Goal: Contribute content: Contribute content

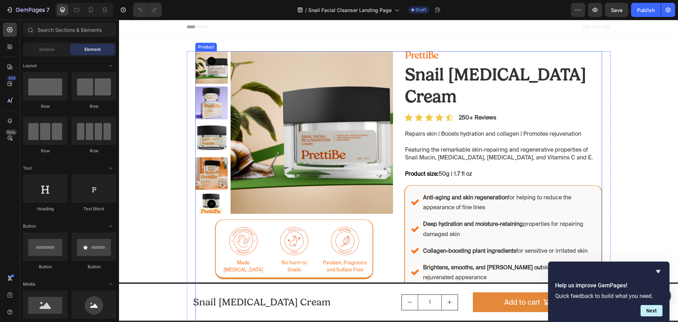
click at [389, 243] on div "Image Snail [MEDICAL_DATA] Cream Product Title Product Images Image Made [MEDIC…" at bounding box center [294, 201] width 198 height 300
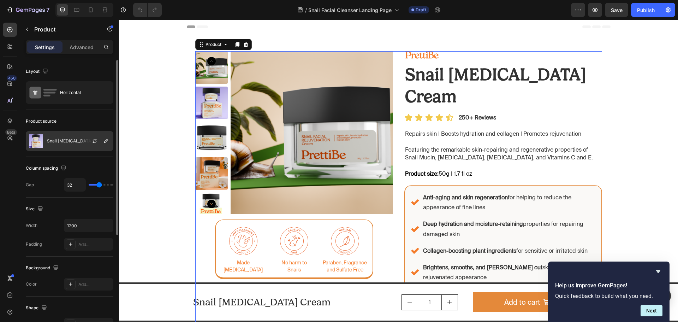
click at [70, 139] on p "Snail [MEDICAL_DATA] Cream" at bounding box center [77, 140] width 60 height 5
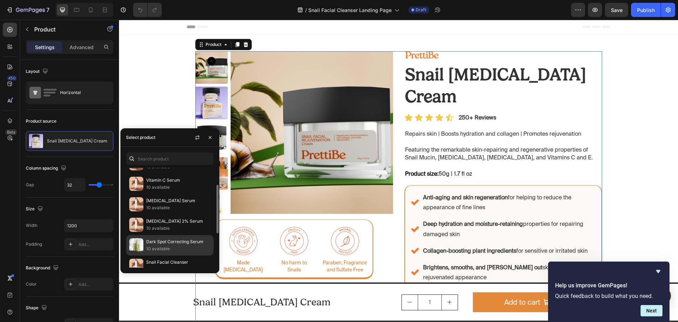
scroll to position [71, 0]
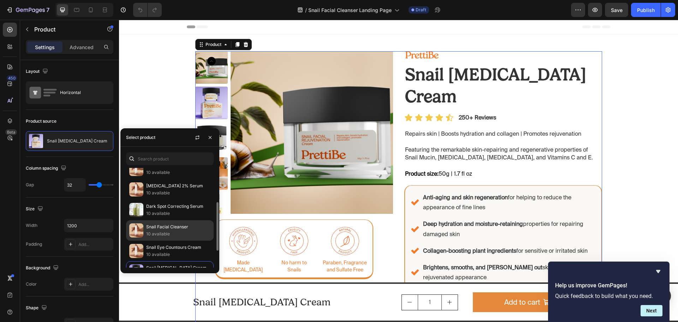
click at [168, 230] on p "Snail Facial Cleanser" at bounding box center [178, 226] width 64 height 7
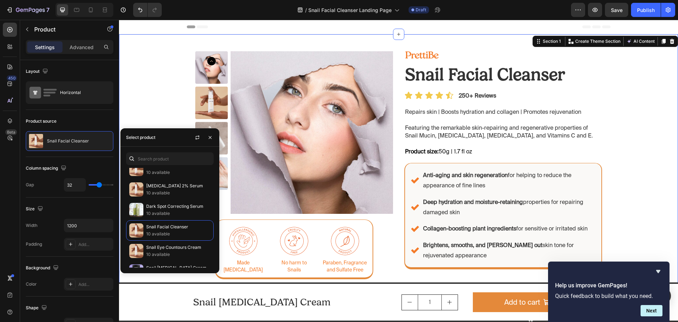
click at [655, 112] on div "Image Snail Facial Cleanser Product Title Product Images Image Made [MEDICAL_DA…" at bounding box center [398, 276] width 559 height 451
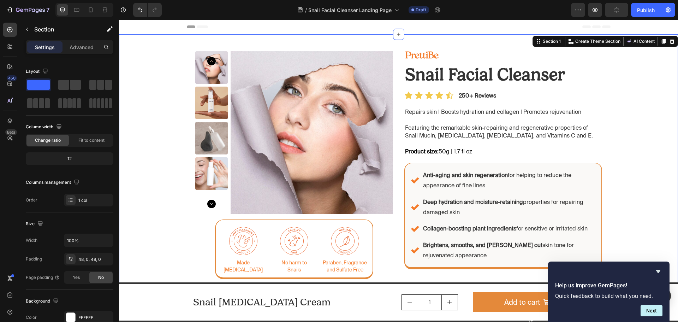
click at [647, 120] on div "Image Snail Facial Cleanser Product Title Product Images Image Made [MEDICAL_DA…" at bounding box center [398, 276] width 559 height 451
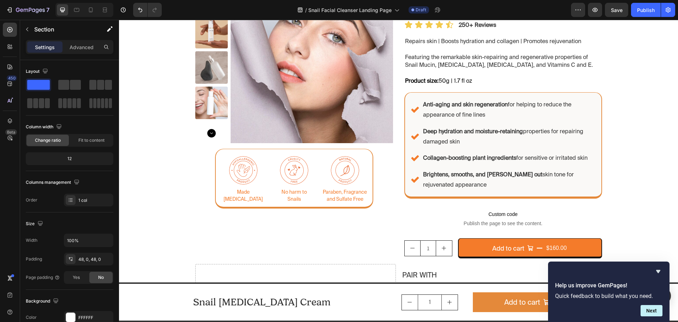
scroll to position [35, 0]
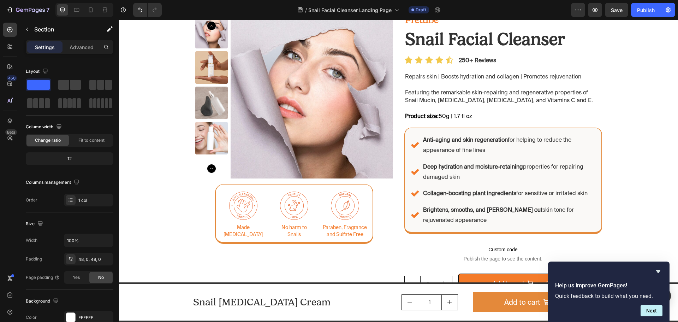
click at [656, 99] on div "Image Snail Facial Cleanser Product Title Product Images Image Made [MEDICAL_DA…" at bounding box center [398, 241] width 559 height 451
click at [383, 303] on h2 "Snail [MEDICAL_DATA] Cream" at bounding box center [294, 302] width 203 height 14
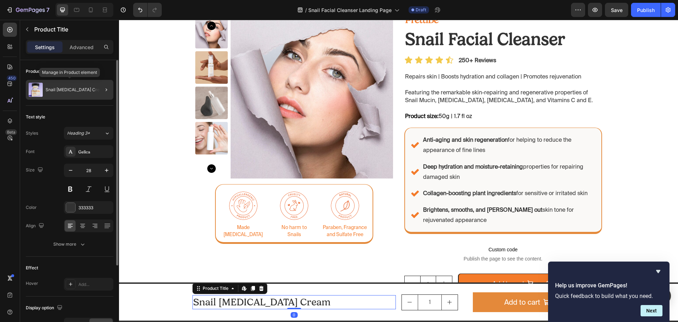
click at [77, 91] on p "Snail [MEDICAL_DATA] Cream" at bounding box center [76, 89] width 60 height 5
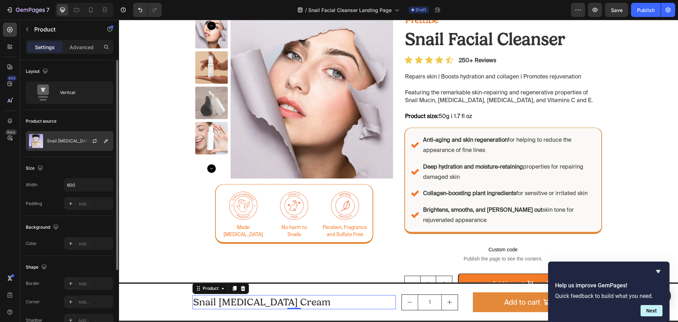
click at [73, 143] on p "Snail [MEDICAL_DATA] Cream" at bounding box center [77, 140] width 60 height 5
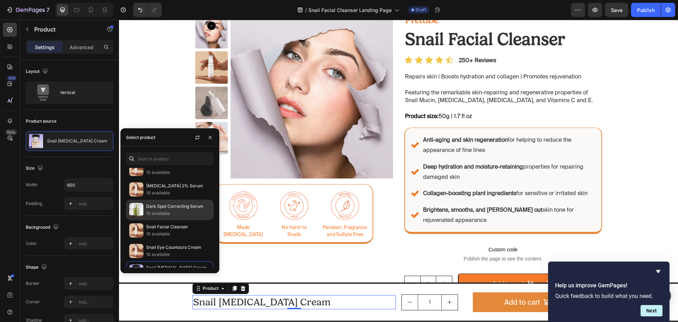
scroll to position [105, 0]
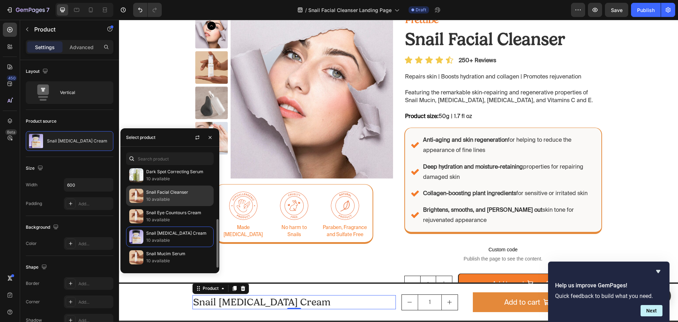
click at [177, 195] on p "Snail Facial Cleanser" at bounding box center [178, 192] width 64 height 7
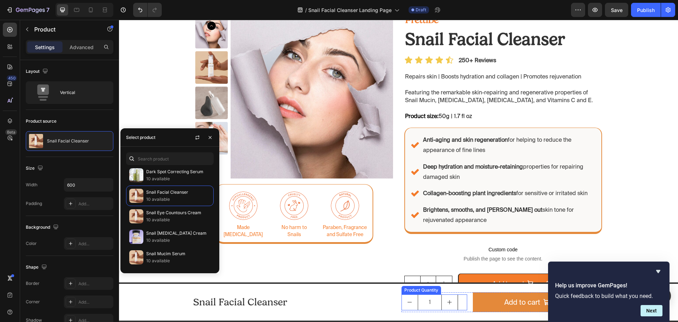
click at [464, 306] on div "1" at bounding box center [435, 302] width 66 height 16
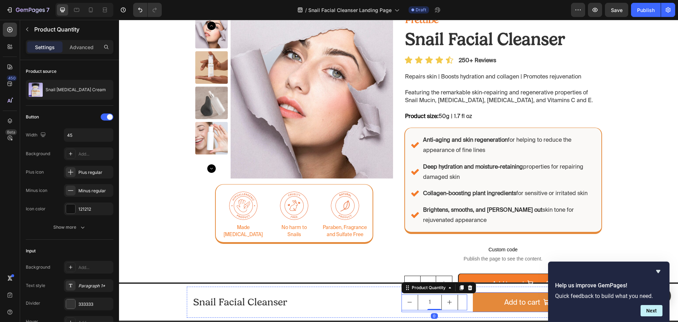
click at [470, 306] on div "1 Product Quantity 0 Add to cart $37.00 Add to Cart Product" at bounding box center [503, 302] width 203 height 20
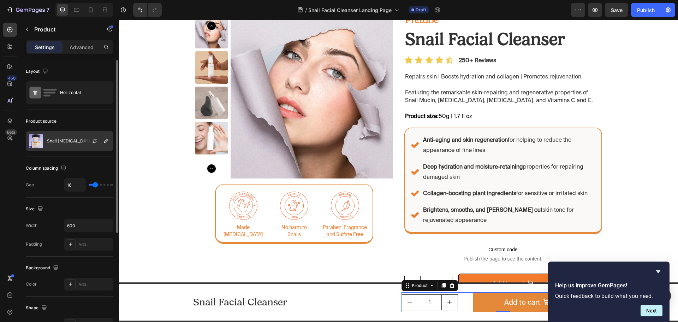
click at [70, 143] on p "Snail [MEDICAL_DATA] Cream" at bounding box center [77, 140] width 60 height 5
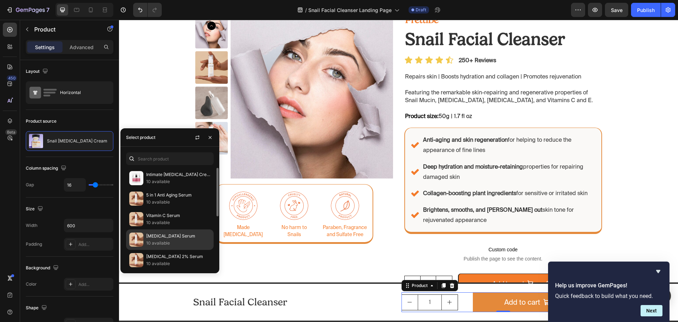
scroll to position [35, 0]
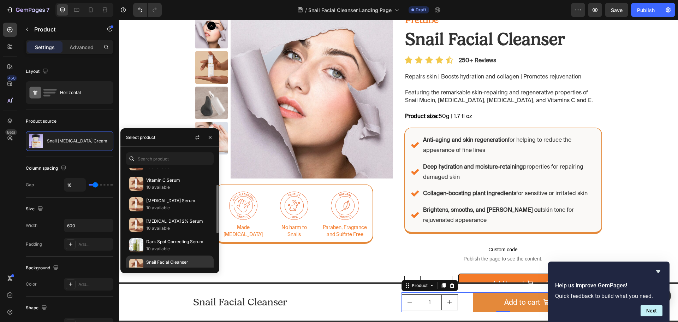
click at [187, 264] on p "Snail Facial Cleanser" at bounding box center [178, 262] width 64 height 7
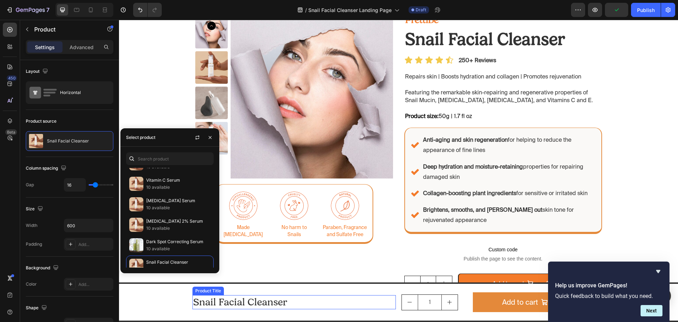
click at [370, 300] on h2 "Snail Facial Cleanser" at bounding box center [294, 302] width 203 height 14
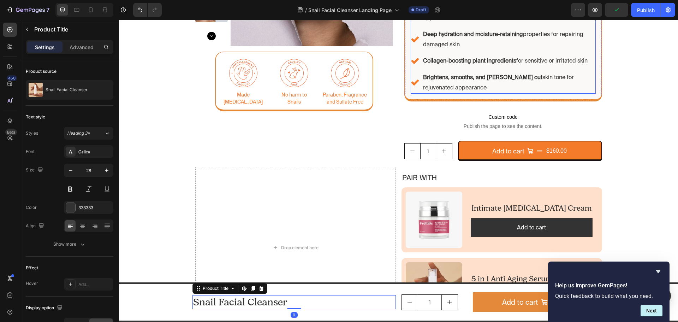
scroll to position [177, 0]
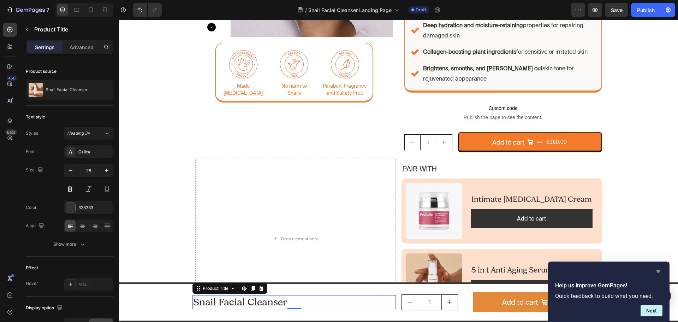
click at [659, 270] on icon "Hide survey" at bounding box center [658, 271] width 4 height 3
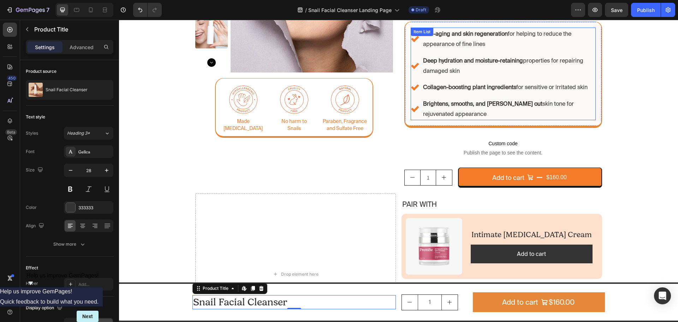
scroll to position [0, 0]
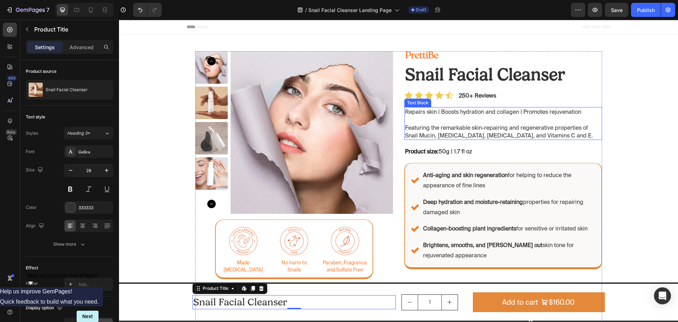
click at [441, 120] on p at bounding box center [503, 120] width 196 height 8
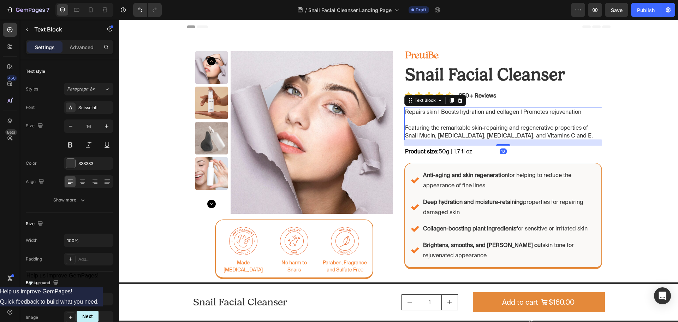
click at [467, 116] on p "Rich Text Editor. Editing area: main" at bounding box center [503, 120] width 196 height 8
click at [459, 121] on p "Rich Text Editor. Editing area: main" at bounding box center [503, 120] width 196 height 8
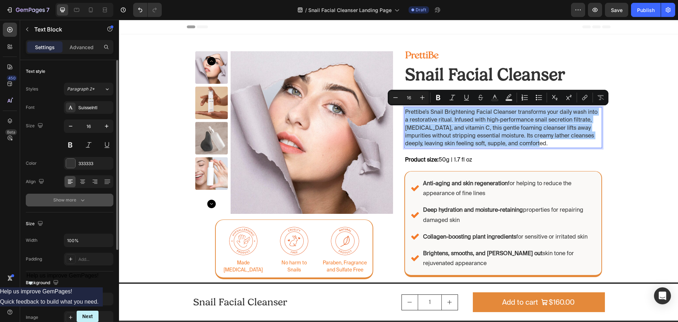
click at [85, 200] on icon "button" at bounding box center [82, 199] width 7 height 7
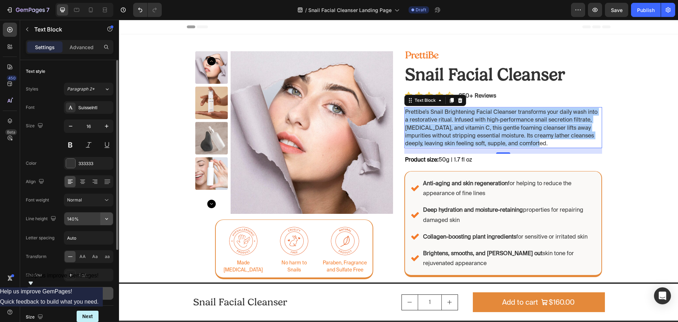
click at [108, 221] on icon "button" at bounding box center [106, 218] width 7 height 7
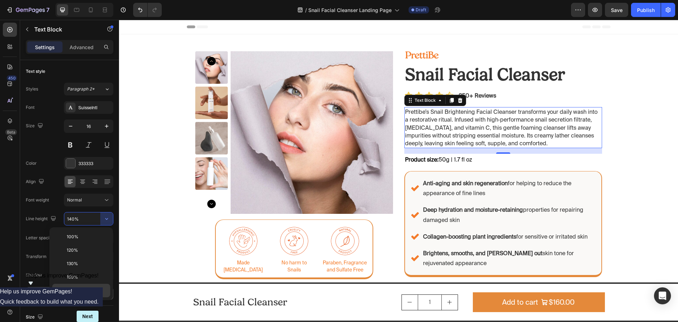
click at [82, 292] on p "180%" at bounding box center [87, 290] width 40 height 6
type input "180%"
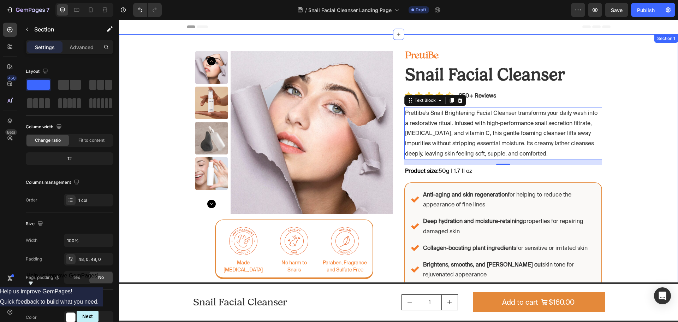
click at [637, 139] on div "Image Snail Facial Cleanser Product Title Product Images Image Made [MEDICAL_DA…" at bounding box center [398, 286] width 559 height 470
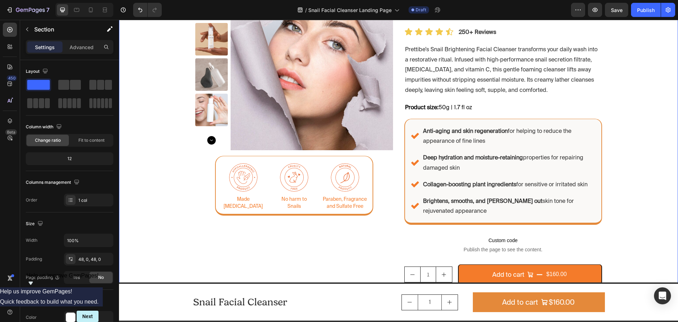
scroll to position [71, 0]
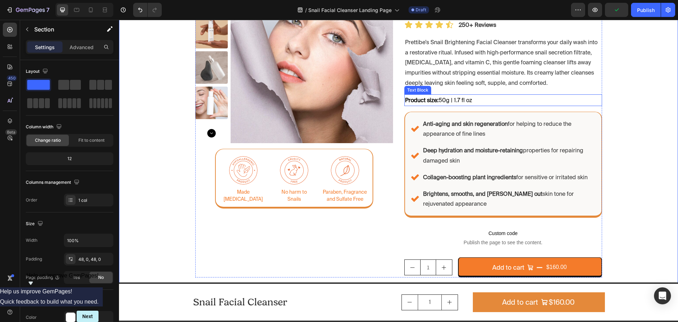
click at [445, 102] on span "Product size: 50g | 1.7 fl oz" at bounding box center [438, 100] width 67 height 6
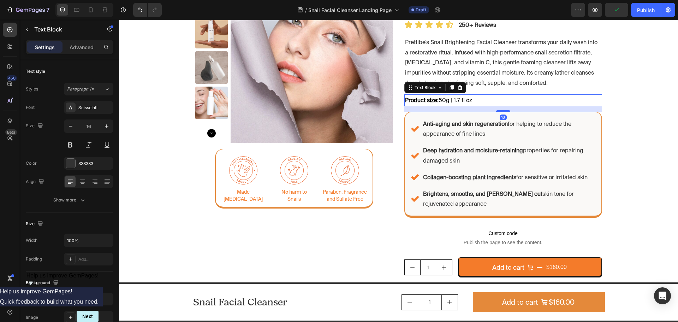
click at [457, 99] on span "Product size: 50g | 1.7 fl oz" at bounding box center [438, 100] width 67 height 6
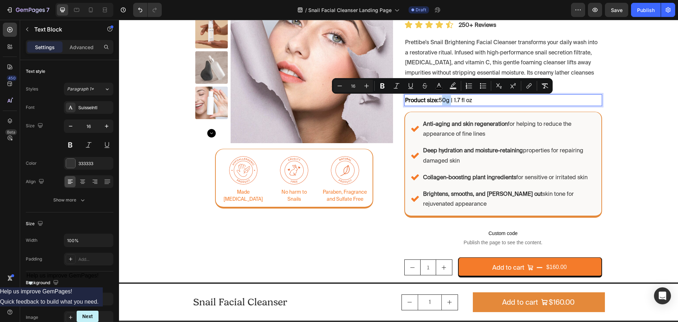
drag, startPoint x: 447, startPoint y: 102, endPoint x: 439, endPoint y: 101, distance: 8.5
click at [439, 101] on span "Product size: 50g | 1.7 fl oz" at bounding box center [438, 100] width 67 height 6
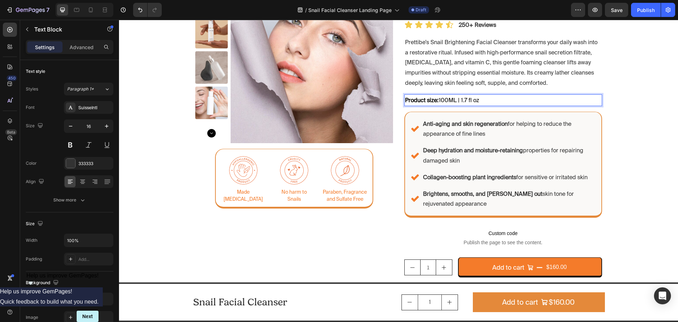
click at [437, 101] on span "Product size: 100ML | 1.7 fl oz" at bounding box center [442, 100] width 74 height 6
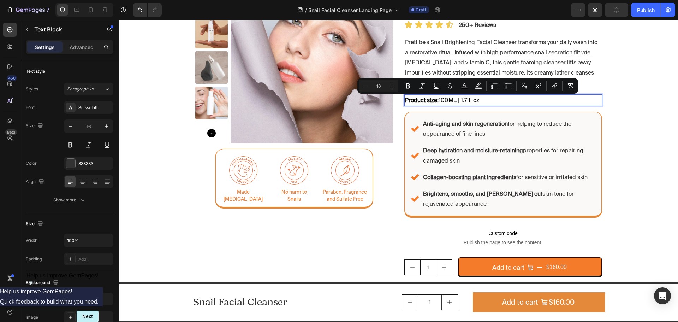
drag, startPoint x: 481, startPoint y: 101, endPoint x: 458, endPoint y: 102, distance: 23.7
click at [458, 102] on p "Product size: 100ML | 1.7 fl oz" at bounding box center [503, 100] width 196 height 10
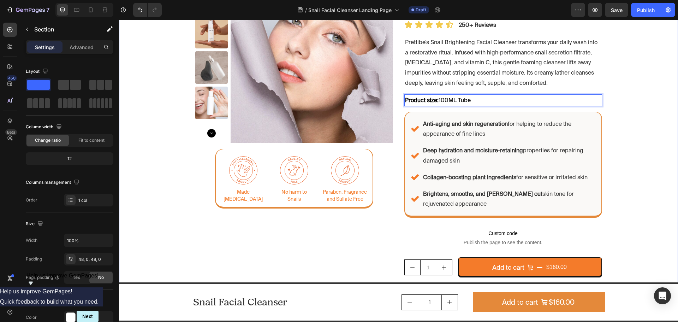
click at [626, 125] on div "Image Snail Facial Cleanser Product Title Product Images Image Made [MEDICAL_DA…" at bounding box center [398, 216] width 559 height 470
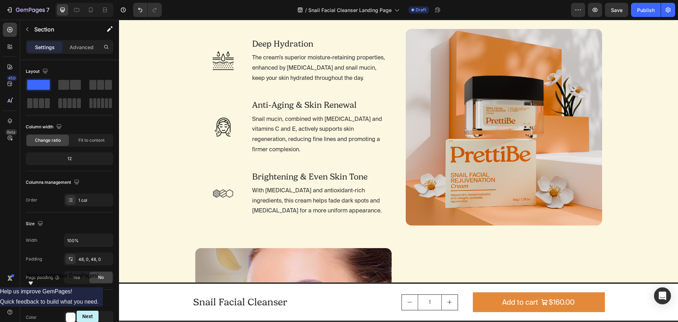
scroll to position [565, 0]
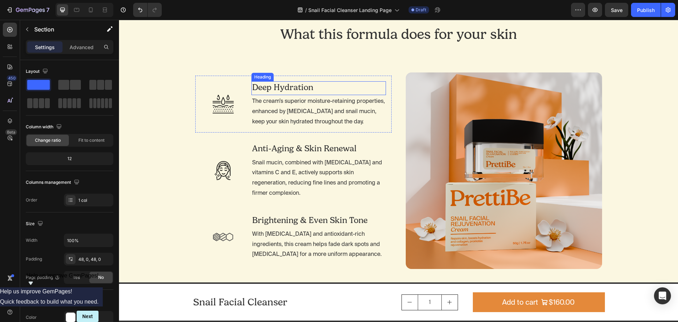
click at [295, 89] on h2 "Deep Hydration" at bounding box center [319, 87] width 135 height 12
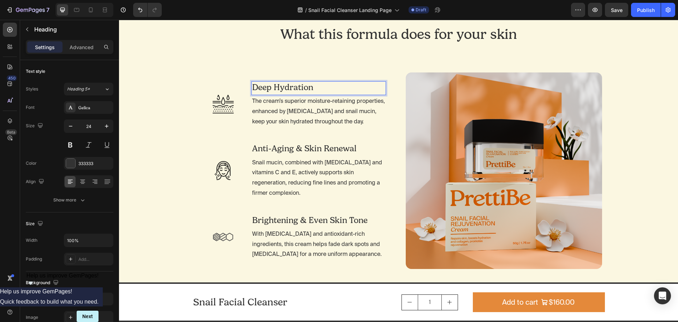
click at [334, 90] on h2 "Deep Hydration" at bounding box center [319, 87] width 135 height 12
click at [269, 116] on p "The cream’s superior moisture-retaining properties, enhanced by [MEDICAL_DATA] …" at bounding box center [318, 111] width 133 height 30
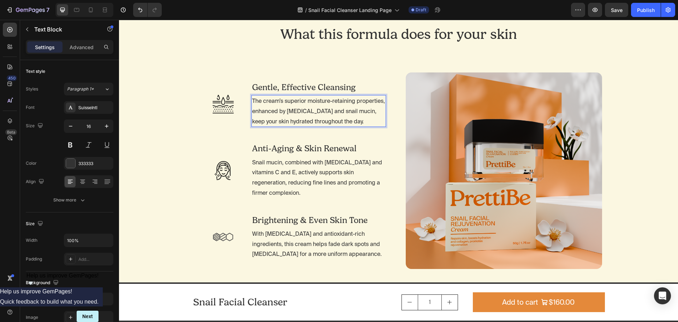
click at [301, 113] on p "The cream’s superior moisture-retaining properties, enhanced by [MEDICAL_DATA] …" at bounding box center [318, 111] width 133 height 30
click at [281, 143] on h2 "Anti-Aging & Skin Renewal" at bounding box center [319, 148] width 135 height 12
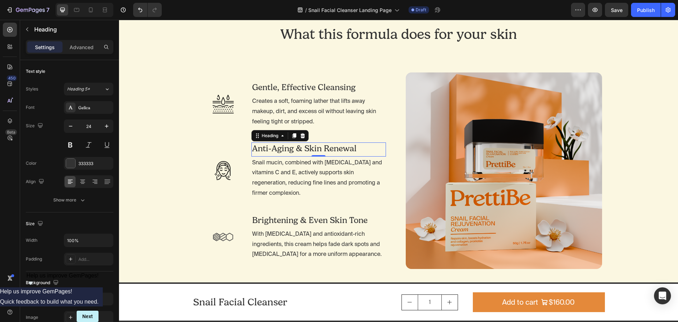
click at [359, 152] on h2 "Anti-Aging & Skin Renewal" at bounding box center [319, 148] width 135 height 12
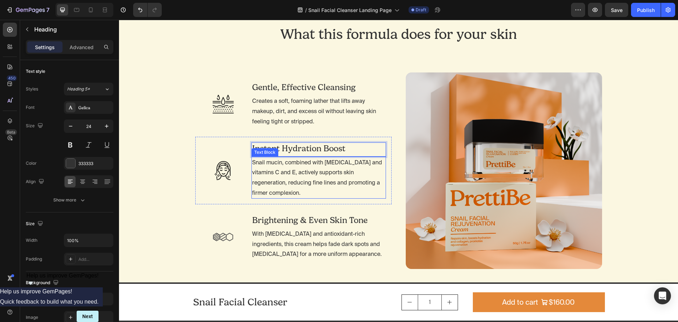
click at [314, 172] on p "Snail mucin, combined with [MEDICAL_DATA] and vitamins C and E, actively suppor…" at bounding box center [318, 177] width 133 height 41
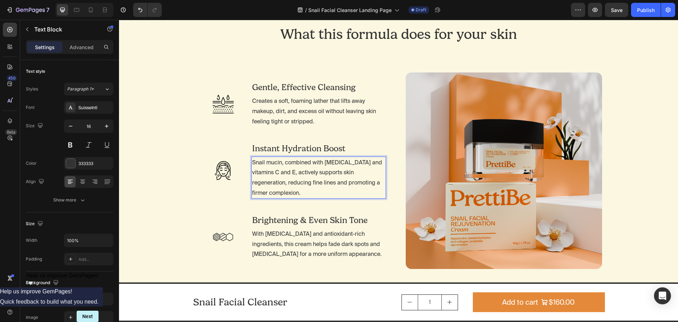
click at [286, 187] on p "Snail mucin, combined with [MEDICAL_DATA] and vitamins C and E, actively suppor…" at bounding box center [318, 177] width 133 height 41
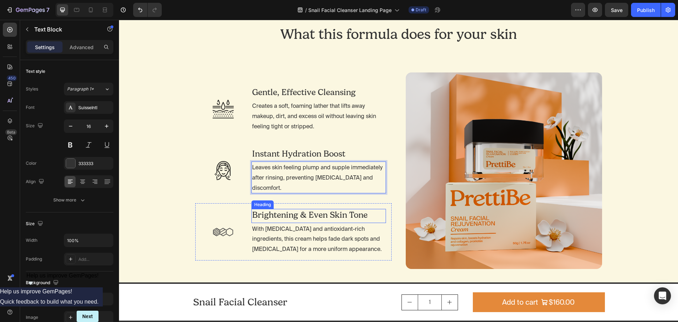
click at [310, 209] on h2 "Brightening & Even Skin Tone" at bounding box center [319, 215] width 135 height 12
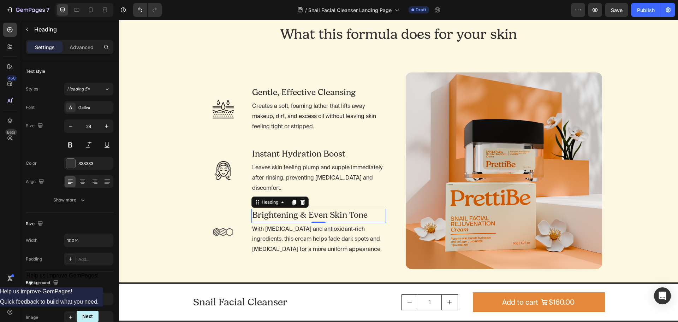
click at [340, 212] on h2 "Brightening & Even Skin Tone" at bounding box center [319, 215] width 135 height 12
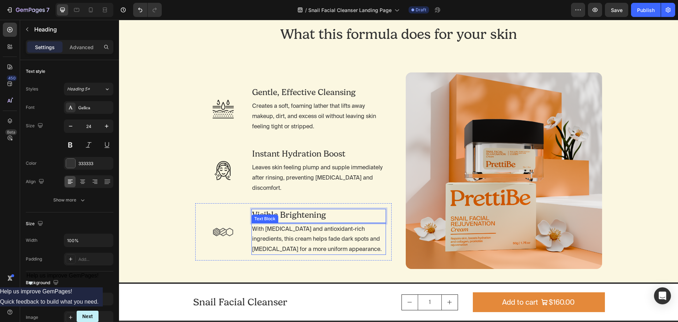
click at [311, 235] on p "With [MEDICAL_DATA] and antioxidant-rich ingredients, this cream helps fade dar…" at bounding box center [318, 239] width 133 height 30
click at [282, 235] on p "With [MEDICAL_DATA] and antioxidant-rich ingredients, this cream helps fade dar…" at bounding box center [318, 239] width 133 height 30
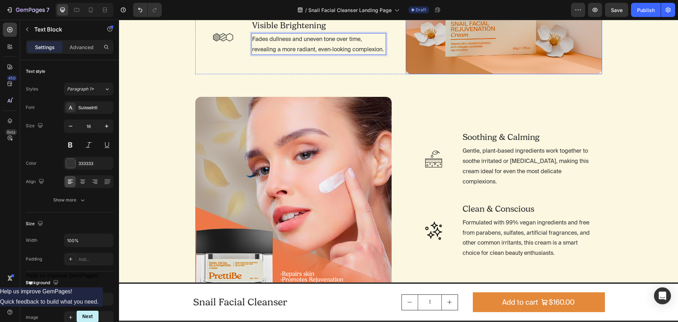
scroll to position [777, 0]
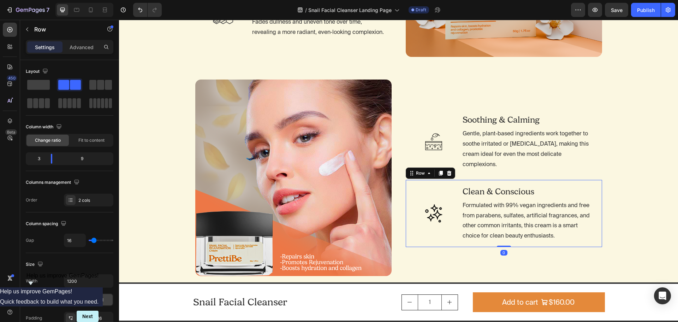
click at [442, 232] on div "Image" at bounding box center [434, 213] width 45 height 56
click at [439, 171] on icon at bounding box center [441, 173] width 4 height 5
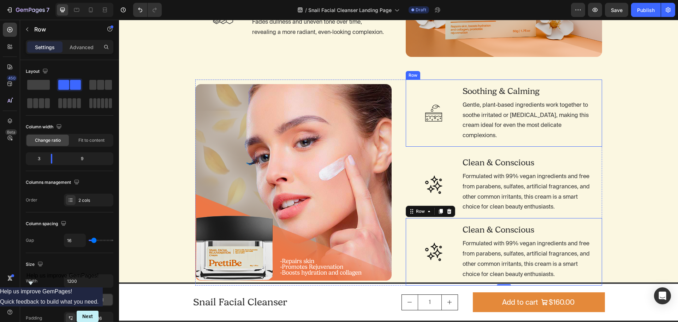
click at [521, 92] on h2 "Soothing & Calming" at bounding box center [529, 91] width 135 height 12
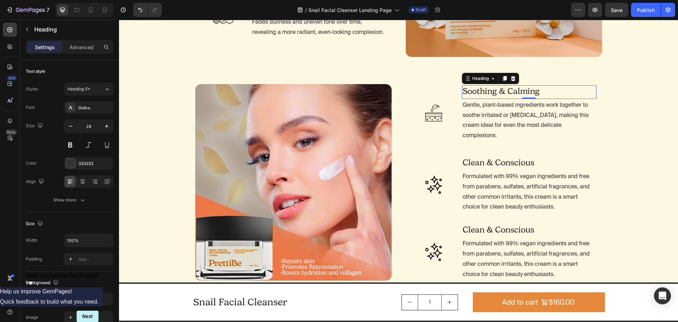
click at [556, 90] on h2 "Soothing & Calming" at bounding box center [529, 91] width 135 height 12
click at [513, 119] on p "Gentle, plant-based ingredients work together to soothe irritated or [MEDICAL_D…" at bounding box center [529, 120] width 133 height 41
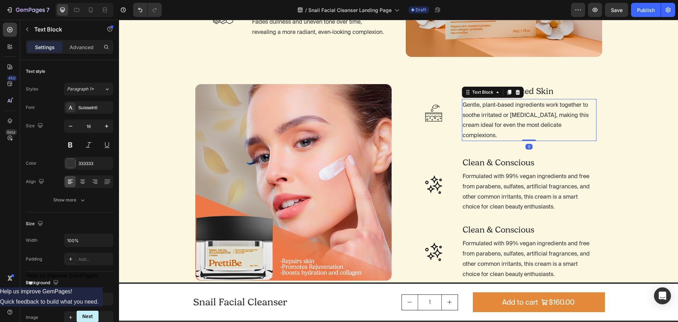
click at [523, 114] on p "Gentle, plant-based ingredients work together to soothe irritated or [MEDICAL_D…" at bounding box center [529, 120] width 133 height 41
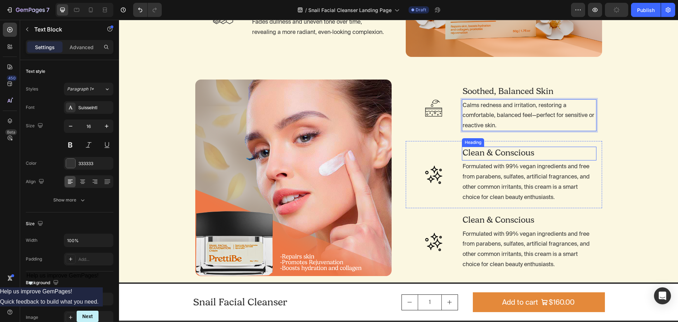
click at [525, 148] on h2 "Clean & Conscious" at bounding box center [529, 153] width 135 height 12
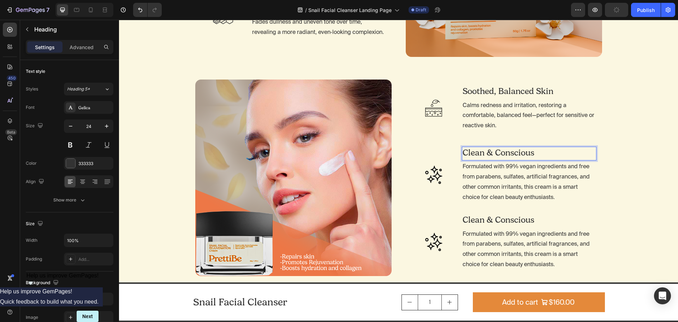
click at [543, 153] on h2 "Clean & Conscious" at bounding box center [529, 153] width 135 height 12
click at [518, 191] on p "Formulated with 99% vegan ingredients and free from parabens, sulfates, artific…" at bounding box center [529, 181] width 133 height 41
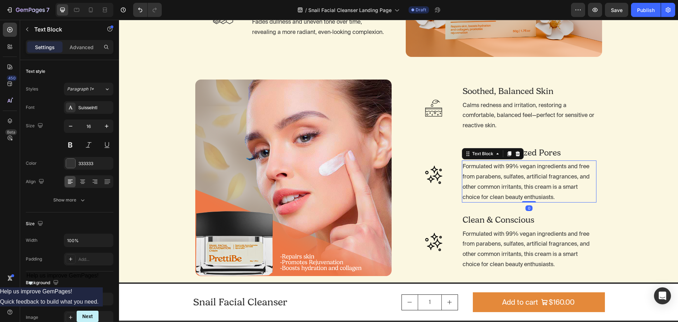
click at [527, 184] on p "Formulated with 99% vegan ingredients and free from parabens, sulfates, artific…" at bounding box center [529, 181] width 133 height 41
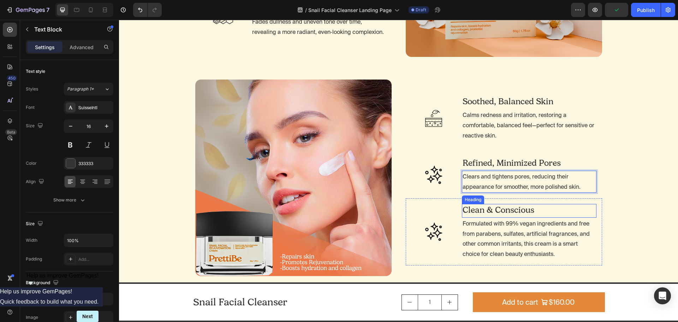
click at [510, 210] on h2 "Clean & Conscious" at bounding box center [529, 210] width 135 height 12
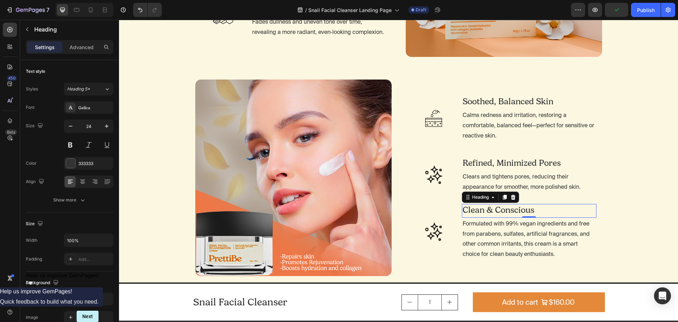
click at [527, 210] on h2 "Clean & Conscious" at bounding box center [529, 210] width 135 height 12
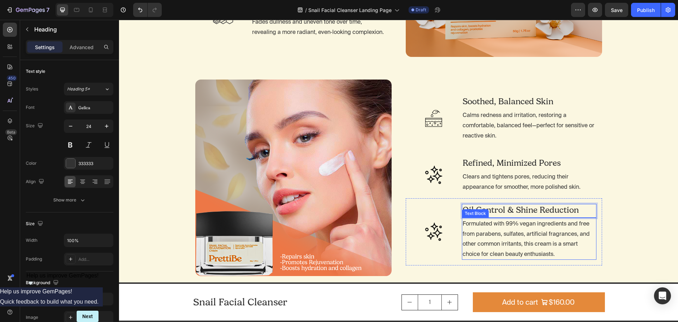
click at [472, 233] on p "Formulated with 99% vegan ingredients and free from parabens, sulfates, artific…" at bounding box center [529, 238] width 133 height 41
click at [503, 234] on p "Formulated with 99% vegan ingredients and free from parabens, sulfates, artific…" at bounding box center [529, 238] width 133 height 41
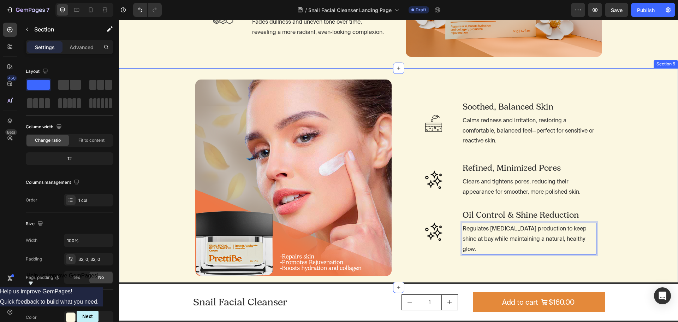
click at [624, 227] on div "Image Soothed, Balanced Skin Heading Calms redness and irritation, restoring a …" at bounding box center [398, 177] width 559 height 196
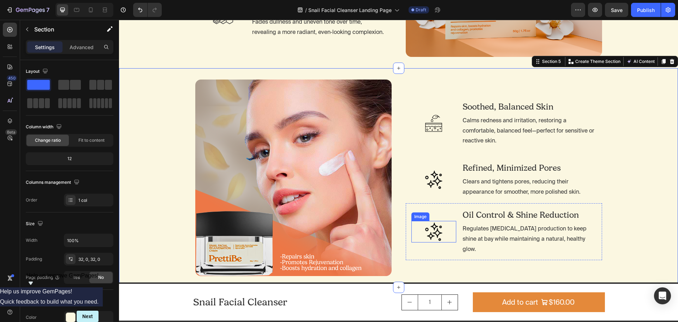
click at [431, 237] on img at bounding box center [434, 232] width 22 height 22
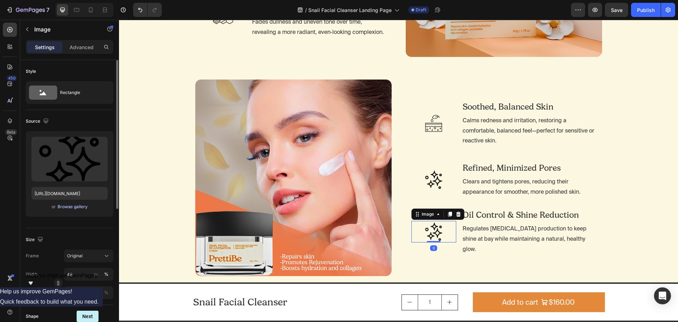
click at [77, 207] on div "Browse gallery" at bounding box center [73, 206] width 30 height 6
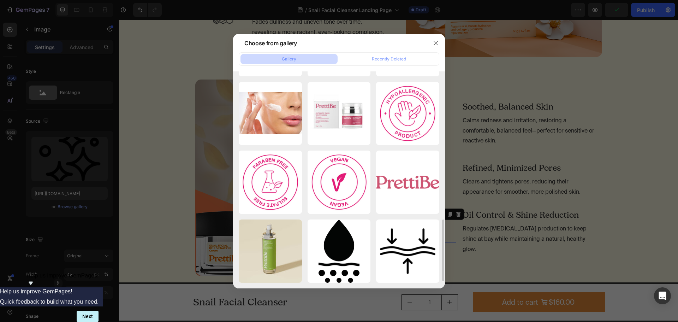
scroll to position [272, 0]
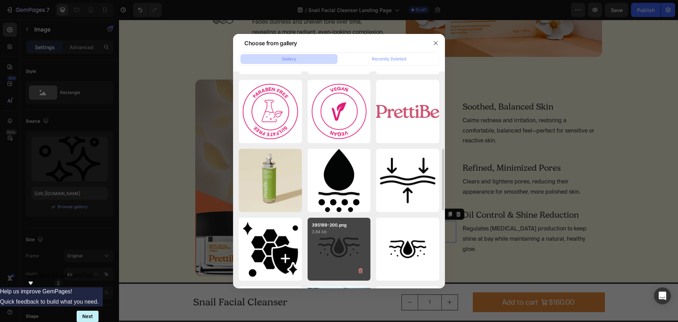
click at [346, 243] on div "395199-200.png 3.84 kb" at bounding box center [339, 249] width 63 height 63
type input "[URL][DOMAIN_NAME]"
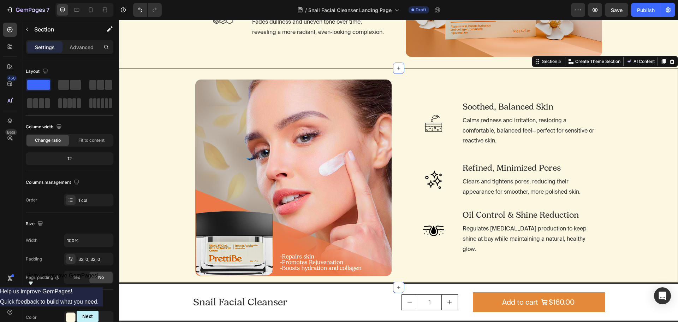
click at [630, 213] on div "Image Soothed, Balanced Skin Heading Calms redness and irritation, restoring a …" at bounding box center [398, 177] width 559 height 196
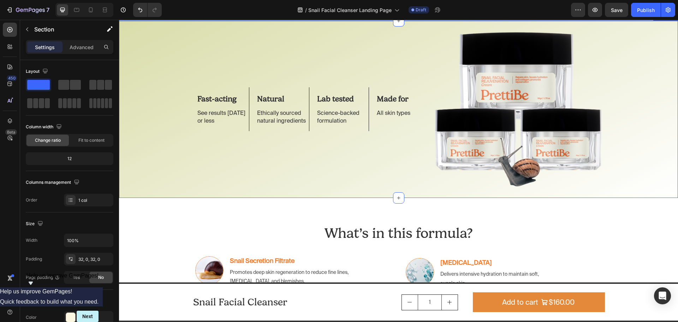
scroll to position [1166, 0]
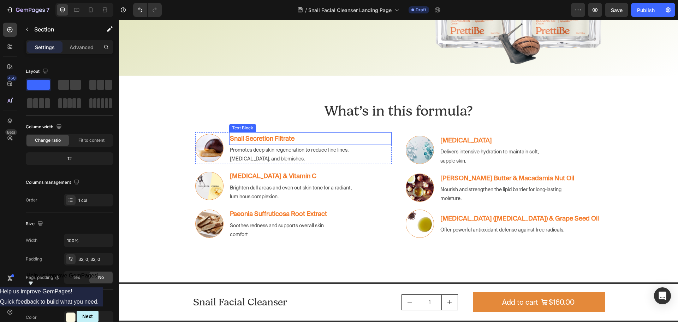
click at [286, 133] on p "Snail Secretion Filtrate" at bounding box center [310, 138] width 161 height 11
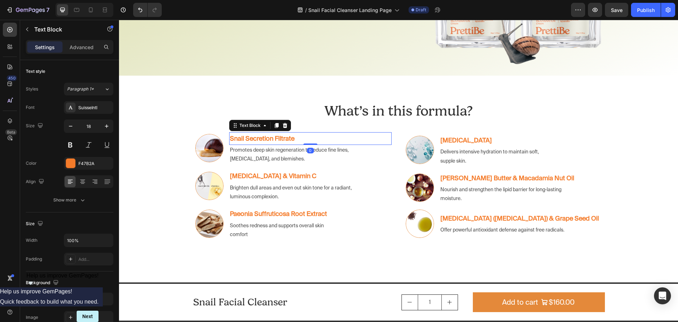
click at [305, 139] on p "Snail Secretion Filtrate" at bounding box center [310, 138] width 161 height 11
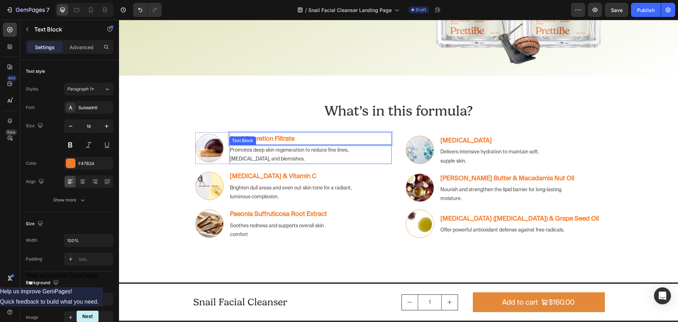
click at [269, 155] on p "Promotes deep skin regeneration to reduce fine lines, [MEDICAL_DATA], and blemi…" at bounding box center [301, 155] width 142 height 18
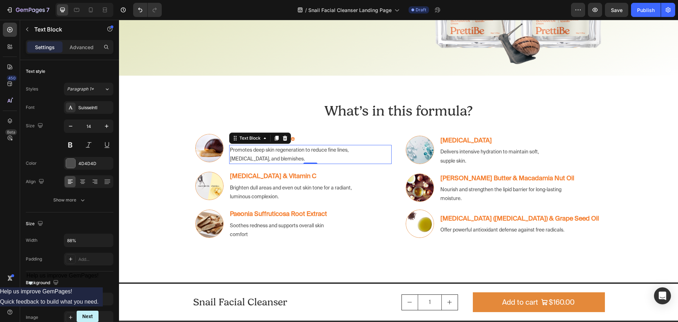
click at [277, 155] on p "Promotes deep skin regeneration to reduce fine lines, [MEDICAL_DATA], and blemi…" at bounding box center [301, 155] width 142 height 18
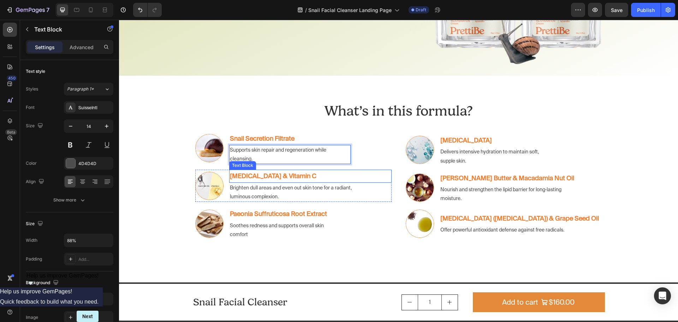
click at [275, 175] on strong "[MEDICAL_DATA] & Vitamin C" at bounding box center [273, 175] width 87 height 7
click at [323, 175] on p "[MEDICAL_DATA] & Vitamin C" at bounding box center [310, 175] width 161 height 11
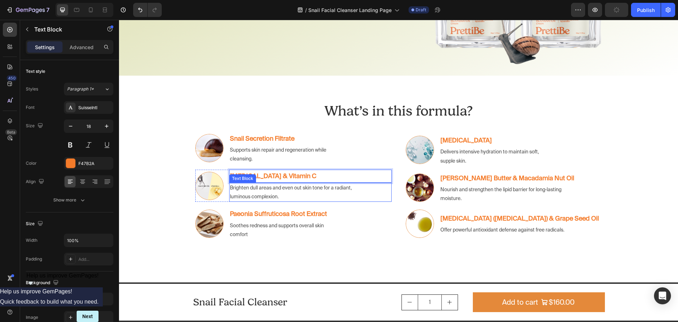
click at [300, 193] on p "Brighten dull areas and even out skin tone for a radiant, luminous complexion." at bounding box center [301, 192] width 142 height 18
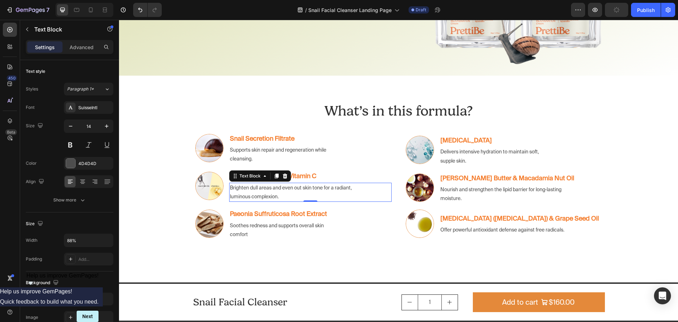
click at [282, 193] on p "Brighten dull areas and even out skin tone for a radiant, luminous complexion." at bounding box center [301, 192] width 142 height 18
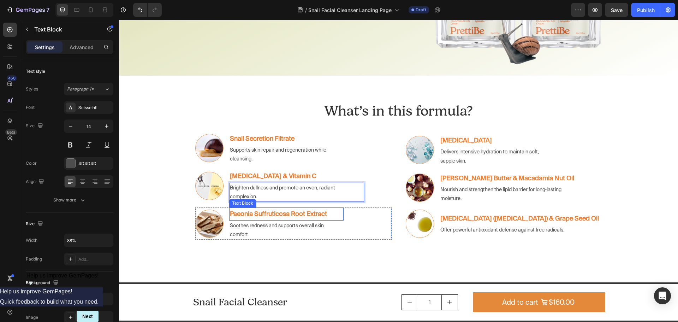
click at [309, 216] on strong "Paeonia Suffruticosa Root Extract" at bounding box center [278, 213] width 97 height 7
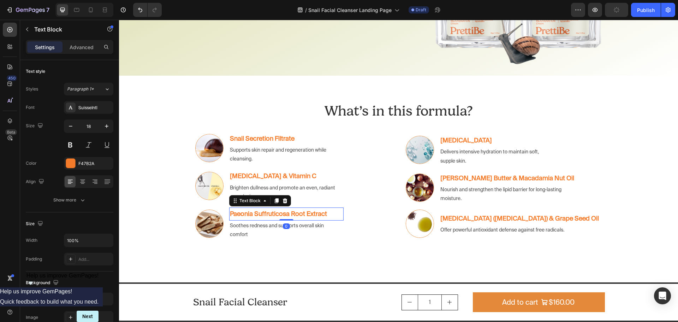
click at [312, 214] on strong "Paeonia Suffruticosa Root Extract" at bounding box center [278, 213] width 97 height 7
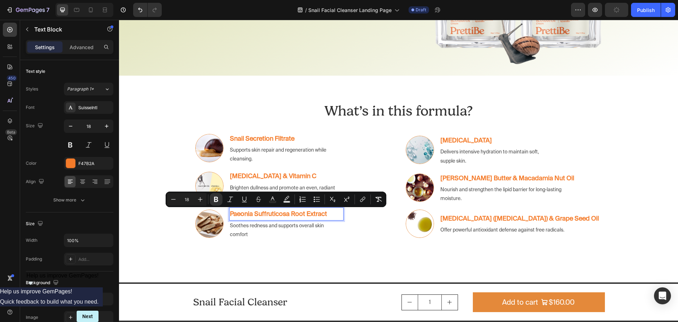
scroll to position [1170, 0]
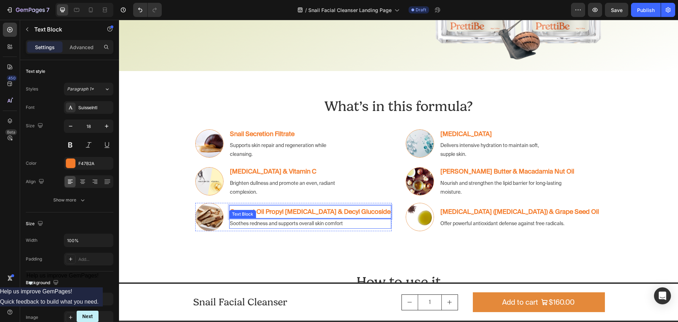
click at [280, 225] on p "Soothes redness and supports overall skin comfort" at bounding box center [300, 223] width 141 height 9
click at [268, 226] on p "Soothes redness and supports overall skin comfort" at bounding box center [300, 223] width 141 height 9
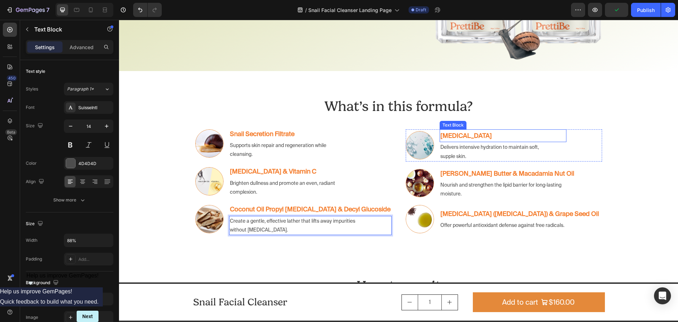
click at [500, 134] on p "[MEDICAL_DATA]" at bounding box center [503, 135] width 125 height 11
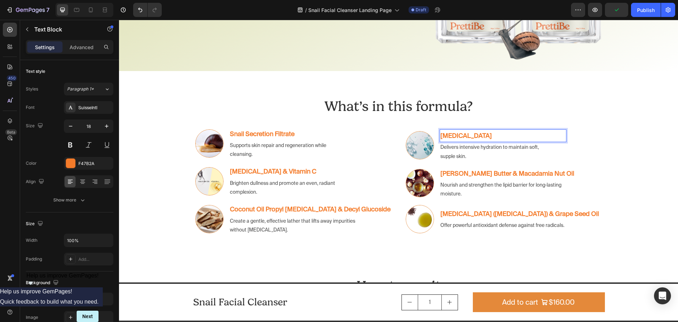
click at [524, 134] on p "[MEDICAL_DATA]" at bounding box center [503, 135] width 125 height 11
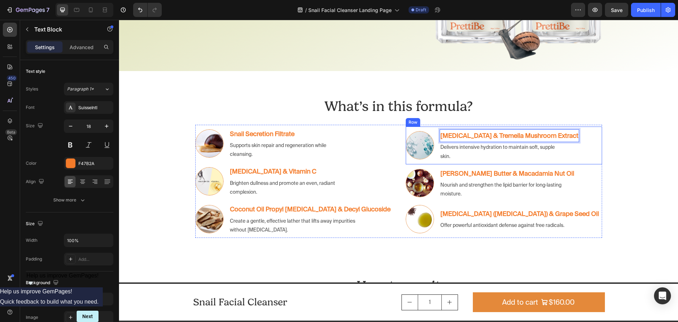
click at [483, 148] on p "Delivers intensive hydration to maintain soft, supple skin." at bounding box center [502, 152] width 122 height 18
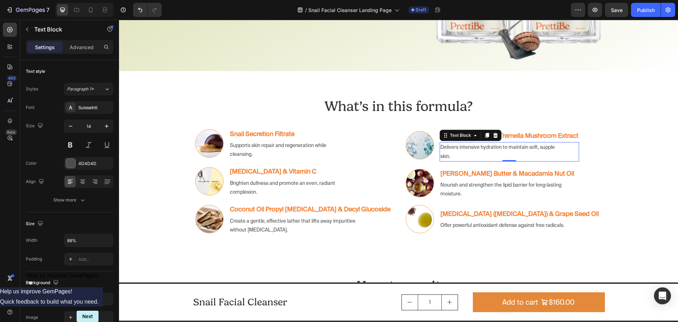
click at [461, 152] on p "Delivers intensive hydration to maintain soft, supple skin." at bounding box center [502, 152] width 122 height 18
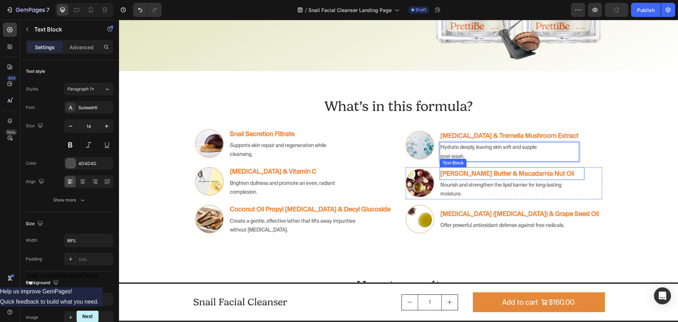
click at [503, 170] on strong "[PERSON_NAME] Butter & Macadamia Nut Oil" at bounding box center [508, 173] width 134 height 7
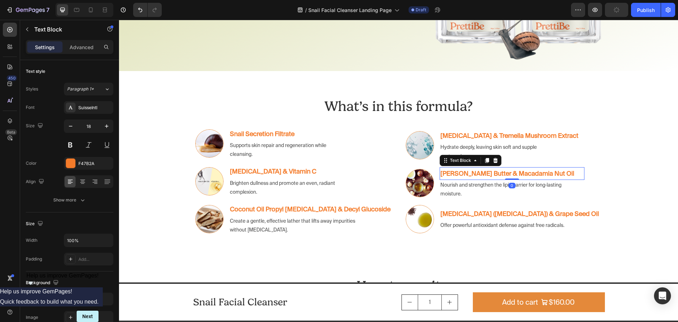
click at [559, 170] on p "[PERSON_NAME] Butter & Macadamia Nut Oil" at bounding box center [513, 173] width 144 height 11
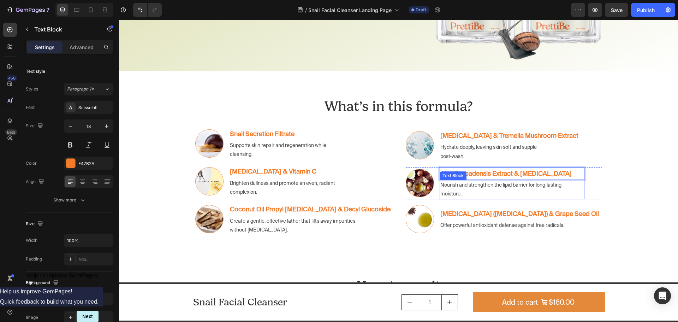
click at [468, 181] on p "Nourish and strengthen the lipid barrier for long‑lasting moisture." at bounding box center [504, 190] width 126 height 18
click at [472, 191] on p "Nourish and strengthen the lipid barrier for long‑lasting moisture." at bounding box center [504, 190] width 126 height 18
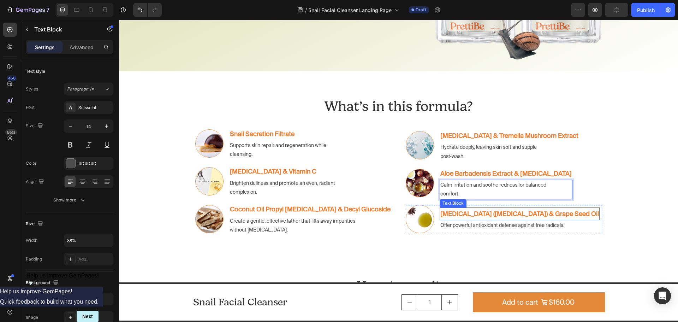
click at [471, 210] on strong "[MEDICAL_DATA] ([MEDICAL_DATA]) & Grape Seed Oil" at bounding box center [520, 213] width 159 height 7
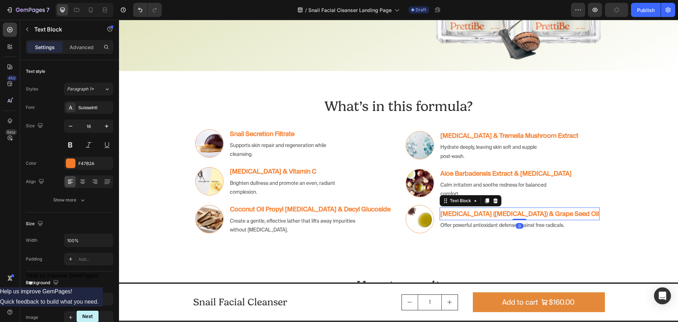
click at [495, 210] on strong "[MEDICAL_DATA] ([MEDICAL_DATA]) & Grape Seed Oil" at bounding box center [520, 213] width 159 height 7
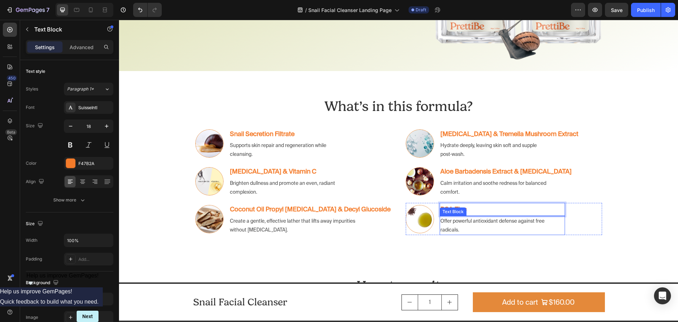
click at [459, 229] on p "Offer powerful antioxidant defense against free radicals." at bounding box center [495, 226] width 109 height 18
click at [468, 229] on p "Offer powerful antioxidant defense against free radicals." at bounding box center [495, 226] width 109 height 18
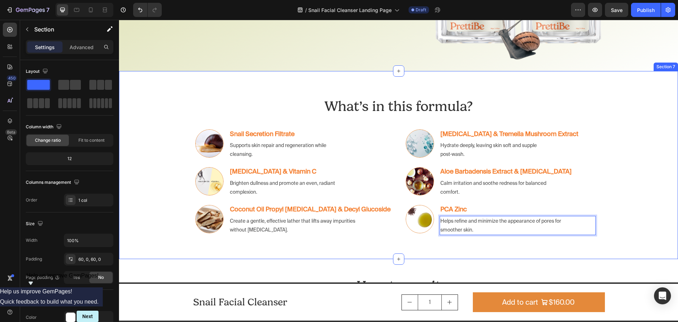
click at [638, 225] on div "What’s in this formula? Heading Row Row Image Snail Secretion Filtrate Text Blo…" at bounding box center [398, 165] width 559 height 146
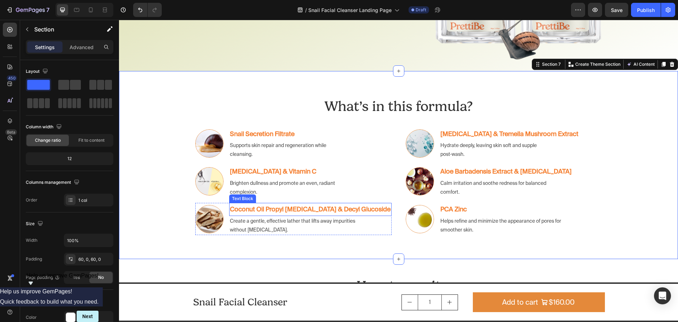
click at [312, 210] on strong "Coconut Oil Propyl [MEDICAL_DATA] & Decyl Glucoside" at bounding box center [310, 208] width 161 height 7
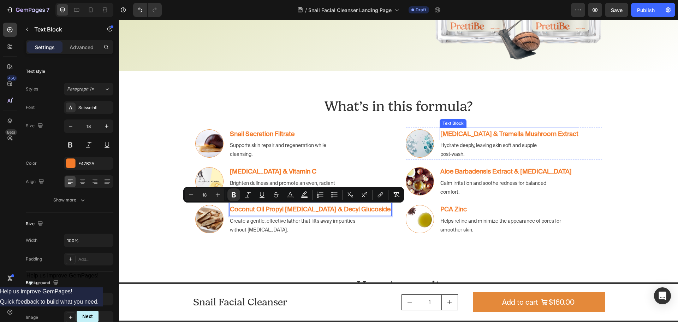
click at [493, 133] on strong "[MEDICAL_DATA] & Tremella Mushroom Extract" at bounding box center [510, 133] width 138 height 7
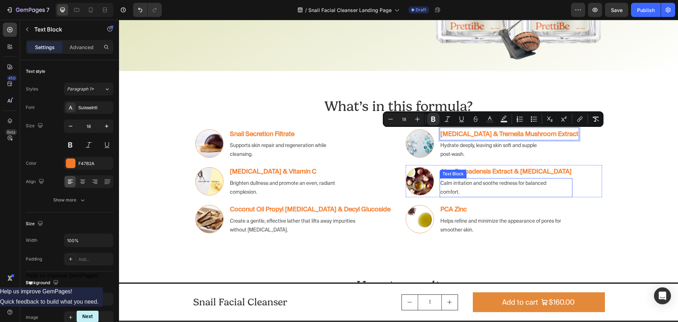
click at [507, 178] on div "Calm irritation and soothe redness for balanced comfort." at bounding box center [498, 187] width 117 height 19
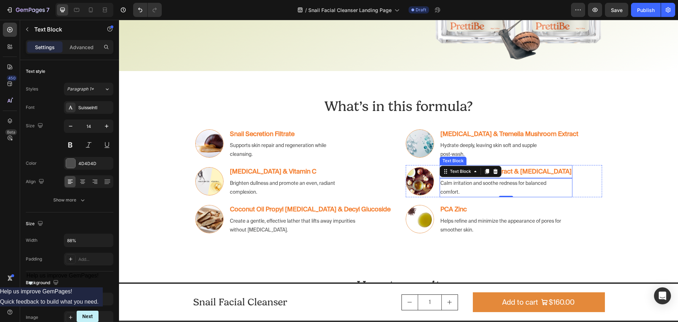
click at [548, 173] on strong "Aloe Barbadensis Extract & [MEDICAL_DATA]" at bounding box center [506, 170] width 131 height 7
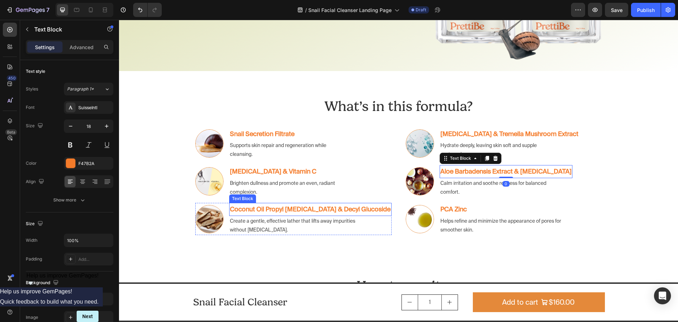
click at [204, 212] on img at bounding box center [209, 219] width 28 height 28
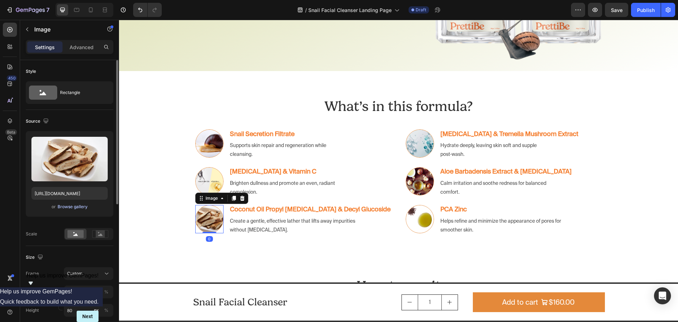
click at [73, 208] on div "Browse gallery" at bounding box center [73, 206] width 30 height 6
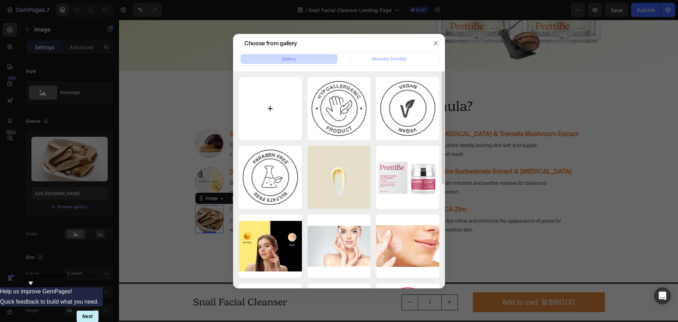
click at [274, 111] on input "file" at bounding box center [270, 108] width 63 height 63
type input "C:\fakepath\Decyl_Glucoside.webp"
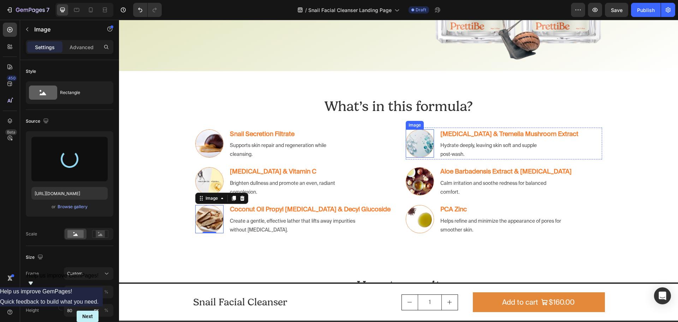
type input "[URL][DOMAIN_NAME]"
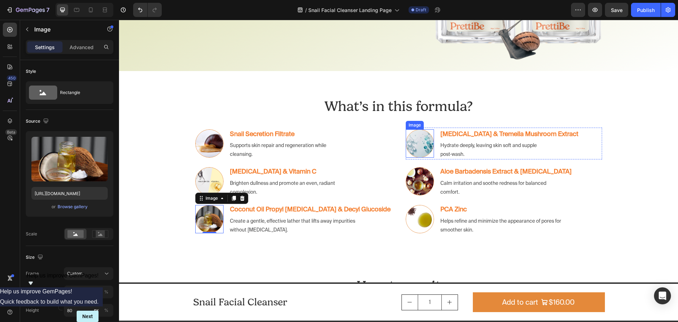
click at [424, 143] on img at bounding box center [420, 143] width 28 height 28
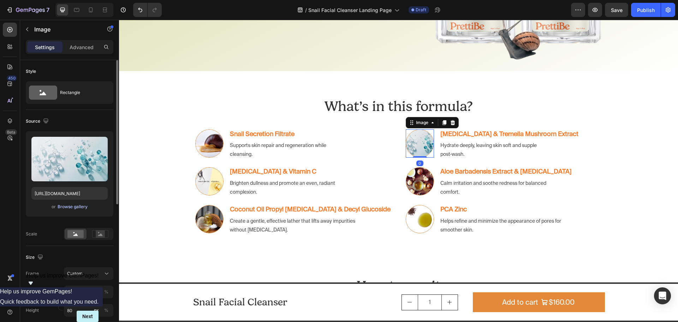
click at [75, 206] on div "Browse gallery" at bounding box center [73, 206] width 30 height 6
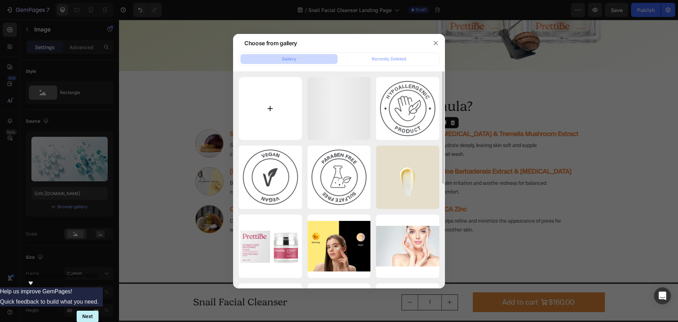
click at [268, 115] on input "file" at bounding box center [270, 108] width 63 height 63
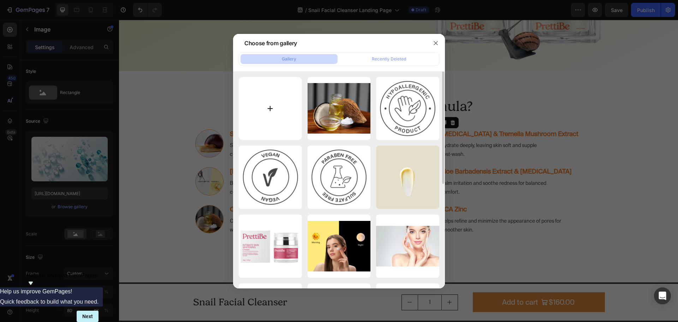
type input "C:\fakepath\Tremella-Fuciformis-Extract-Mushroom-Extracts-16910053.webp"
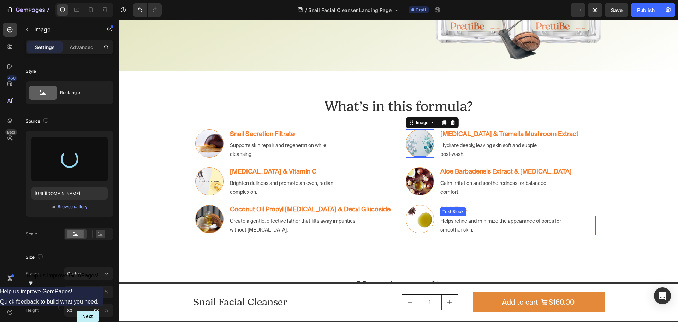
type input "[URL][DOMAIN_NAME]"
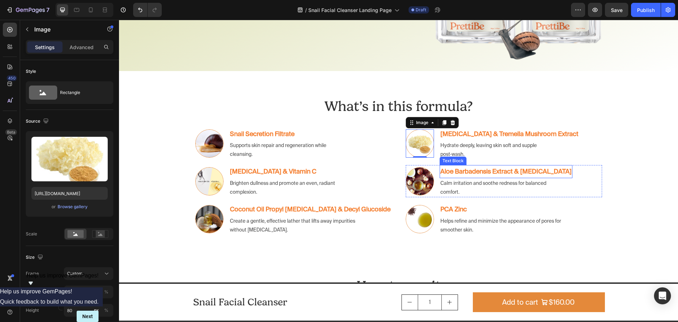
click at [500, 166] on p "Aloe Barbadensis Extract & [MEDICAL_DATA]" at bounding box center [506, 171] width 131 height 11
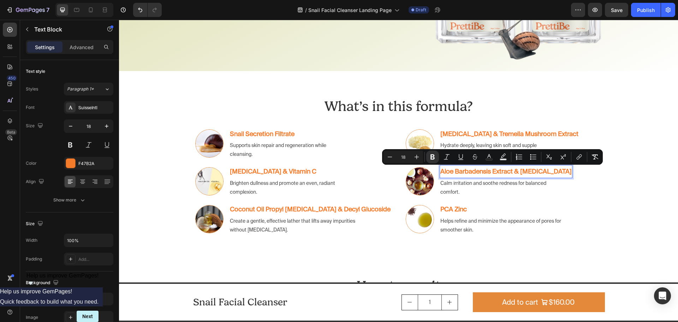
click at [497, 189] on p "Calm irritation and soothe redness for balanced comfort." at bounding box center [499, 188] width 116 height 18
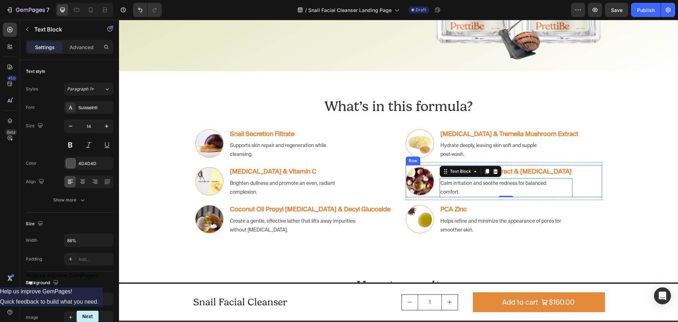
click at [615, 169] on div "What’s in this formula? Heading Row Row Image Snail Secretion Filtrate Text Blo…" at bounding box center [398, 165] width 559 height 146
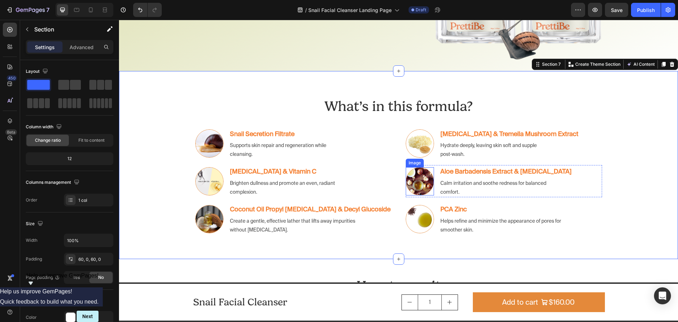
click at [414, 182] on img at bounding box center [420, 181] width 28 height 28
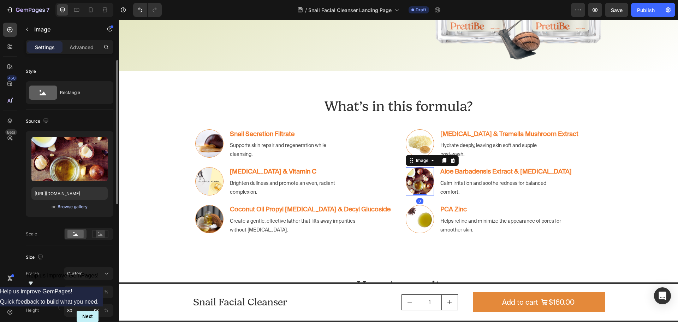
click at [68, 205] on div "Browse gallery" at bounding box center [73, 206] width 30 height 6
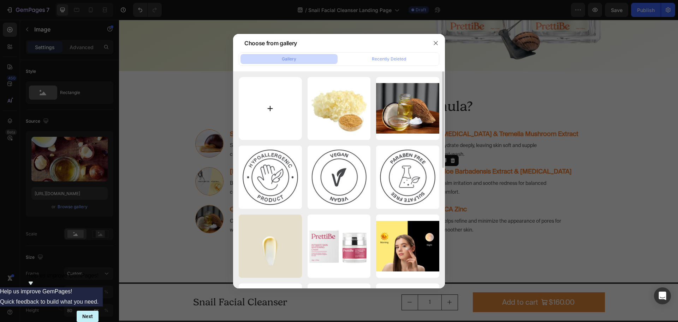
click at [267, 113] on input "file" at bounding box center [270, 108] width 63 height 63
type input "C:\fakepath\ct.800_aloevera.avif"
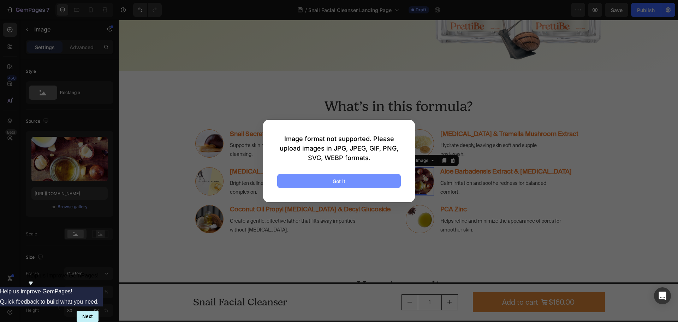
click at [324, 183] on button "Got it" at bounding box center [339, 181] width 124 height 14
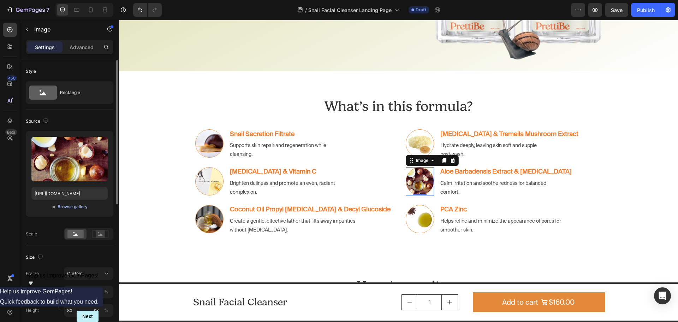
click at [72, 207] on div "Browse gallery" at bounding box center [73, 206] width 30 height 6
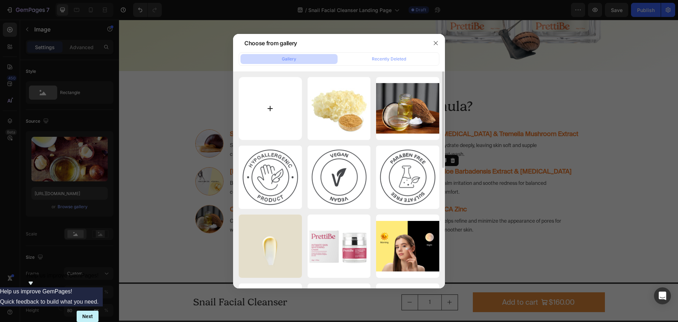
click at [281, 106] on input "file" at bounding box center [270, 108] width 63 height 63
type input "C:\fakepath\images (1).jpeg"
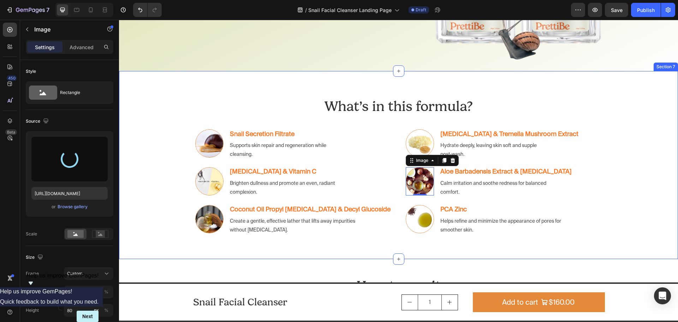
type input "[URL][DOMAIN_NAME]"
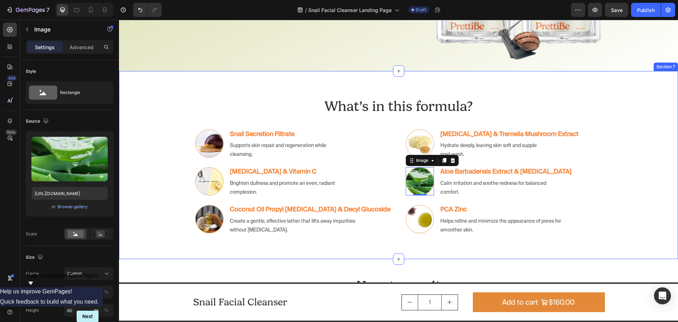
click at [628, 208] on div "What’s in this formula? Heading Row Row Image Snail Secretion Filtrate Text Blo…" at bounding box center [398, 165] width 559 height 146
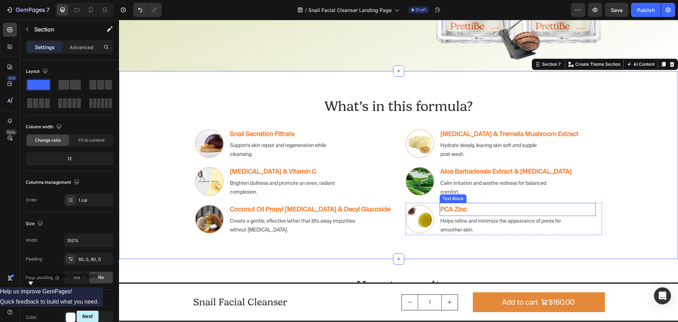
click at [468, 212] on p "PCA Zinc" at bounding box center [518, 208] width 155 height 11
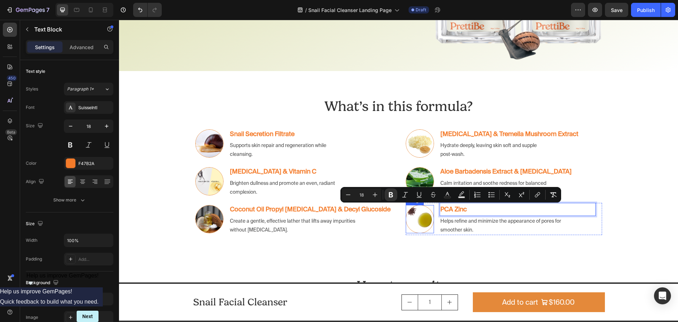
click at [421, 217] on img at bounding box center [420, 219] width 28 height 28
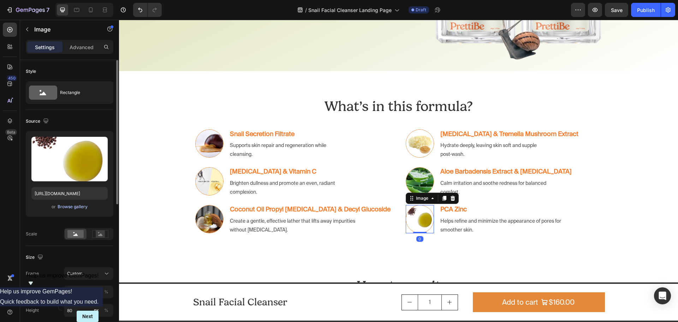
click at [69, 204] on div "Browse gallery" at bounding box center [73, 206] width 30 height 6
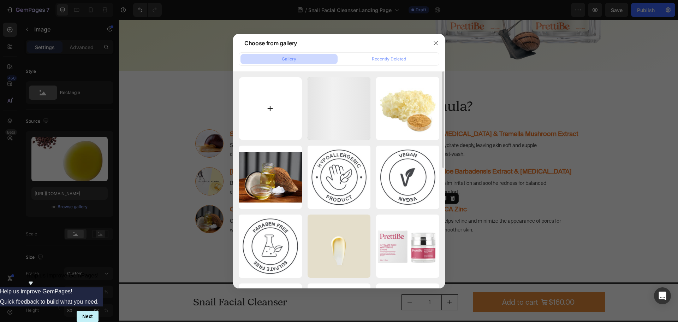
click at [274, 107] on input "file" at bounding box center [270, 108] width 63 height 63
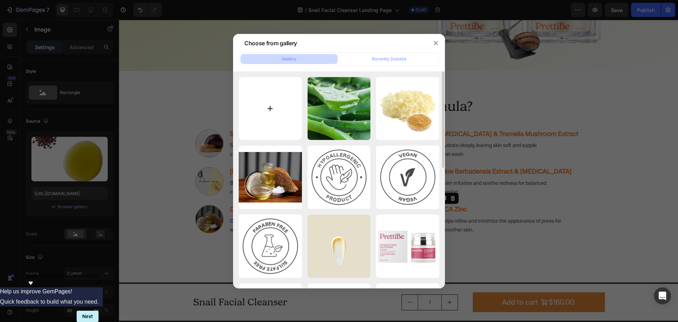
type input "C:\fakepath\Zinc_PCA.webp"
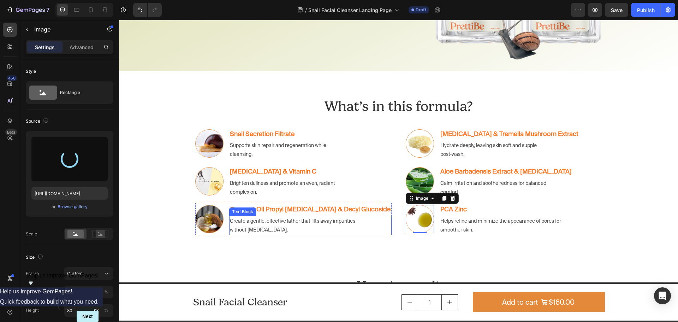
type input "[URL][DOMAIN_NAME]"
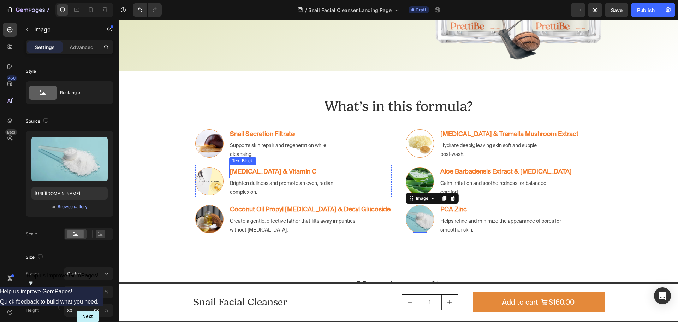
click at [291, 175] on strong "[MEDICAL_DATA] & Vitamin C" at bounding box center [273, 170] width 87 height 7
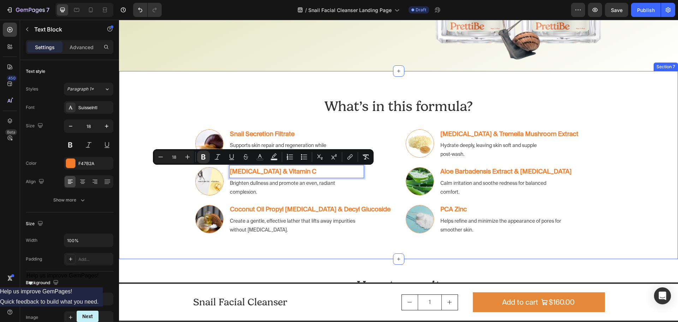
click at [160, 219] on div "What’s in this formula? Heading Row Row Image Snail Secretion Filtrate Text Blo…" at bounding box center [398, 165] width 559 height 146
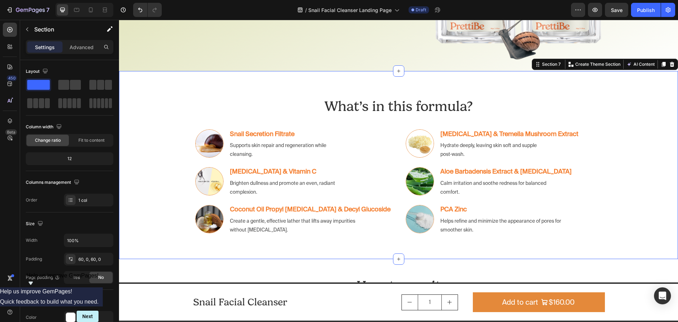
click at [166, 163] on div "What’s in this formula? Heading Row Row Image Snail Secretion Filtrate Text Blo…" at bounding box center [398, 165] width 559 height 146
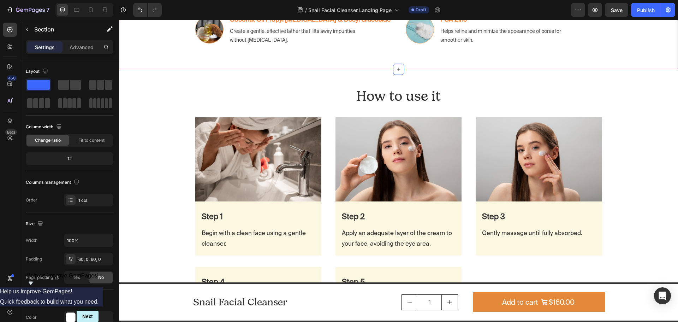
scroll to position [1382, 0]
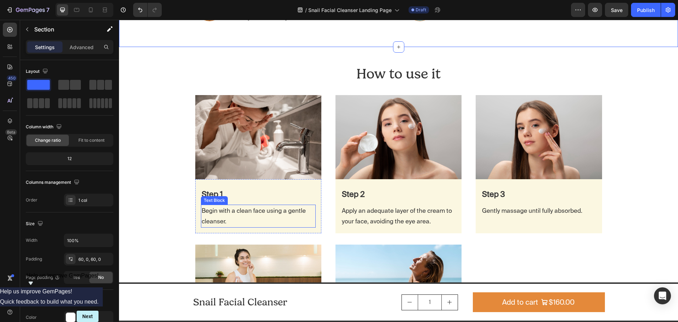
click at [223, 211] on p "Begin with a clean face using a gentle cleanser." at bounding box center [258, 216] width 113 height 22
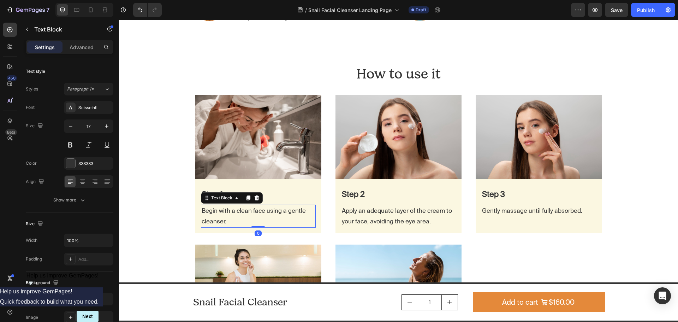
click at [222, 214] on p "Begin with a clean face using a gentle cleanser." at bounding box center [258, 216] width 113 height 22
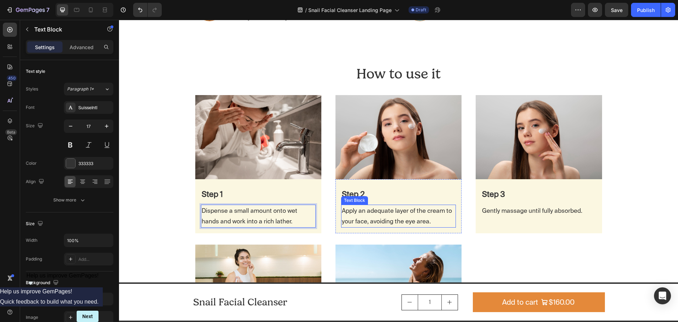
click at [372, 218] on p "Apply an adequate layer of the cream to your face, avoiding the eye area." at bounding box center [398, 216] width 113 height 22
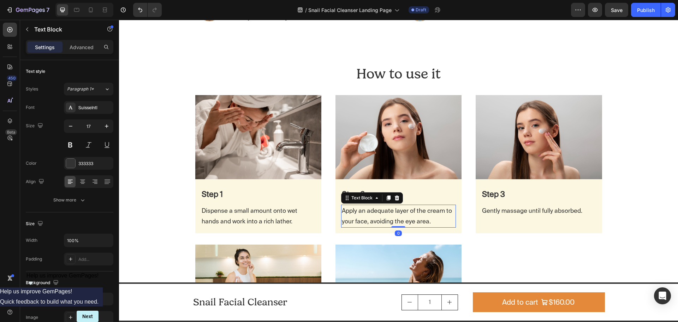
click at [414, 217] on p "Apply an adequate layer of the cream to your face, avoiding the eye area." at bounding box center [398, 216] width 113 height 22
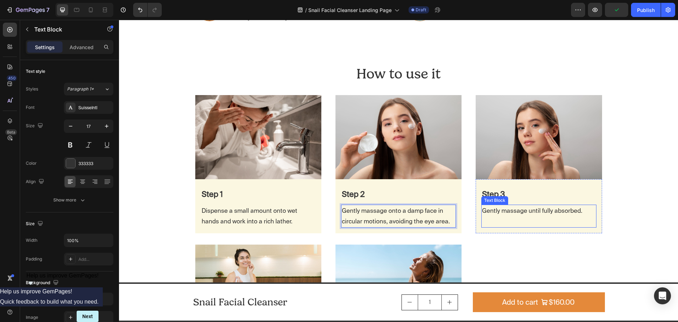
click at [518, 213] on p "Gently massage until fully absorbed." at bounding box center [538, 210] width 113 height 11
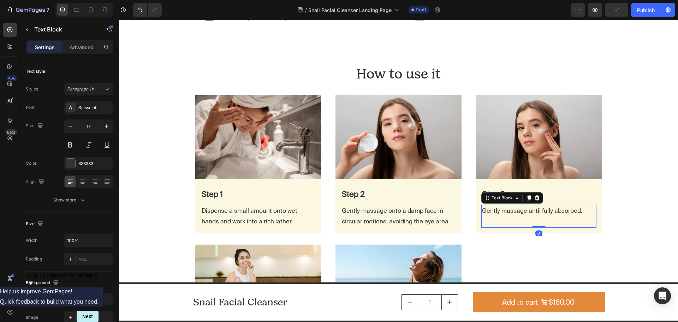
click at [524, 211] on p "Gently massage until fully absorbed." at bounding box center [538, 210] width 113 height 11
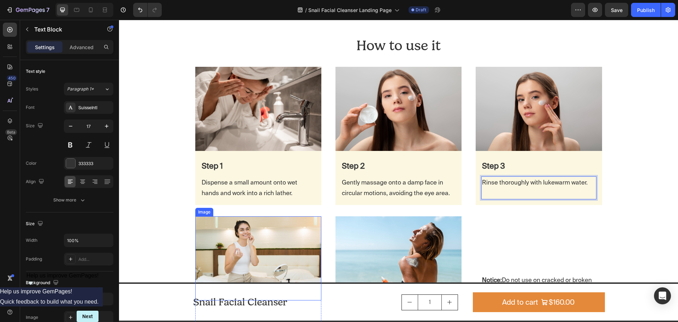
scroll to position [1488, 0]
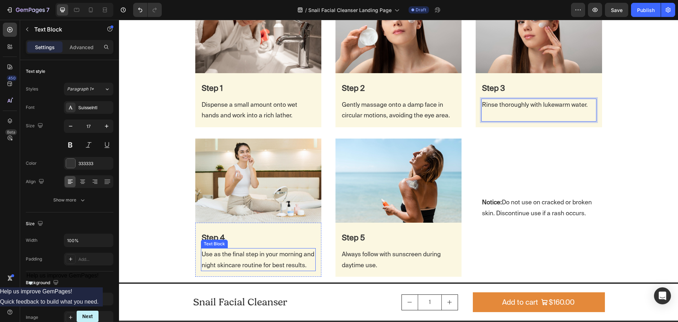
click at [250, 258] on p "Use as the final step in your morning and night skincare routine for best resul…" at bounding box center [258, 260] width 113 height 22
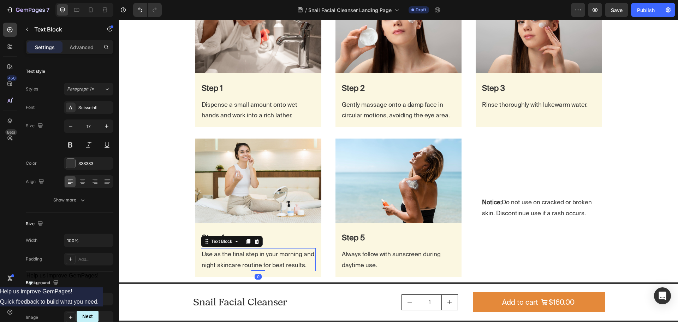
click at [244, 259] on p "Use as the final step in your morning and night skincare routine for best resul…" at bounding box center [258, 260] width 113 height 22
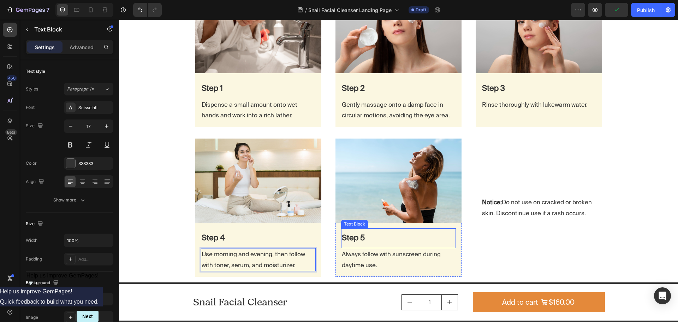
click at [358, 228] on div "Step 5 Text Block Always follow with sunscreen during daytime use. Text Block R…" at bounding box center [399, 250] width 126 height 54
click at [342, 212] on img at bounding box center [399, 180] width 126 height 84
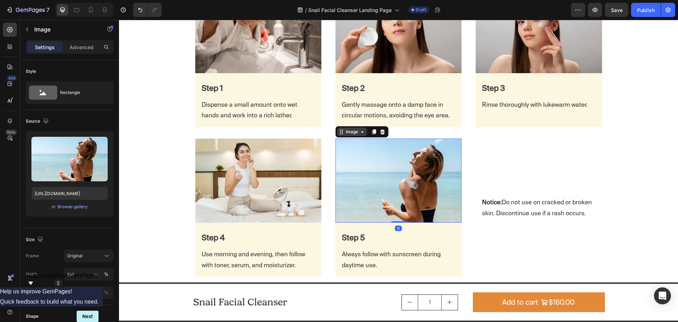
click at [353, 129] on div "Image" at bounding box center [351, 132] width 15 height 6
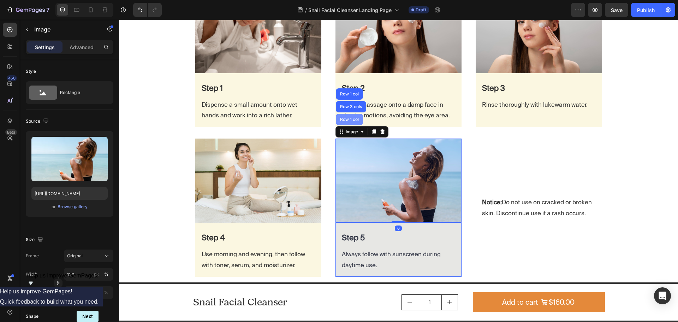
click at [349, 123] on div "Row 1 col" at bounding box center [349, 119] width 27 height 11
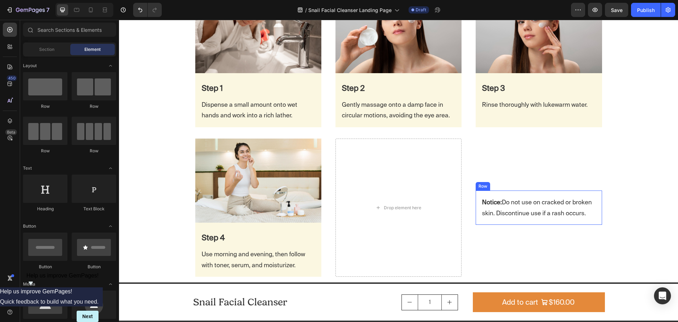
click at [477, 194] on div "Notice: Do not use on cracked or broken skin. Discontinue use if a rash occurs.…" at bounding box center [539, 207] width 126 height 34
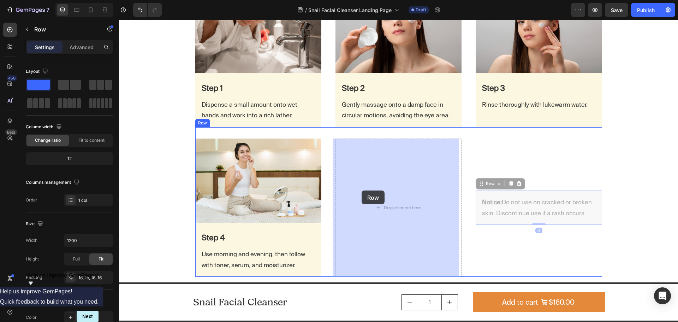
drag, startPoint x: 471, startPoint y: 184, endPoint x: 362, endPoint y: 190, distance: 109.3
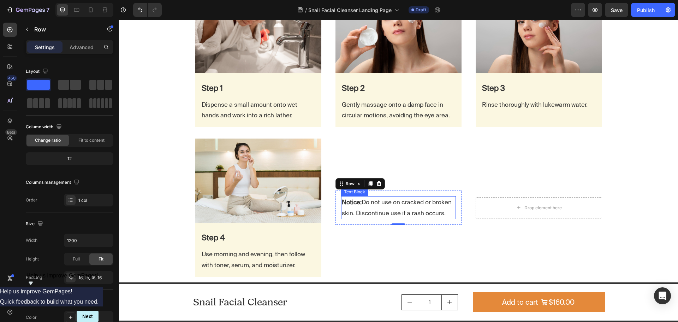
click at [379, 206] on p "Notice: Do not use on cracked or broken skin. Discontinue use if a rash occurs." at bounding box center [398, 208] width 113 height 22
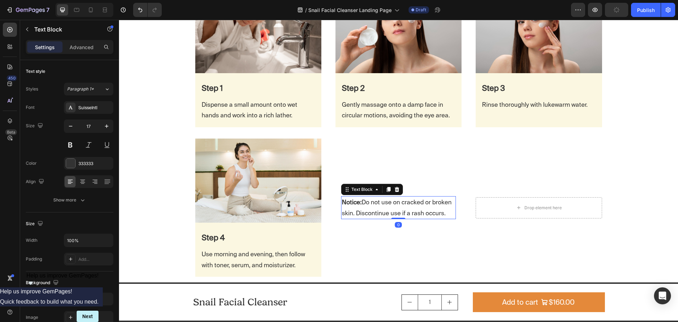
click at [387, 203] on p "Notice: Do not use on cracked or broken skin. Discontinue use if a rash occurs." at bounding box center [398, 208] width 113 height 22
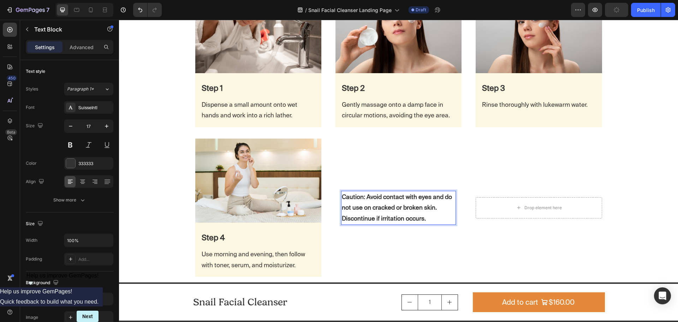
click at [429, 220] on p "Caution: Avoid contact with eyes and do not use on cracked or broken skin. Disc…" at bounding box center [398, 207] width 113 height 33
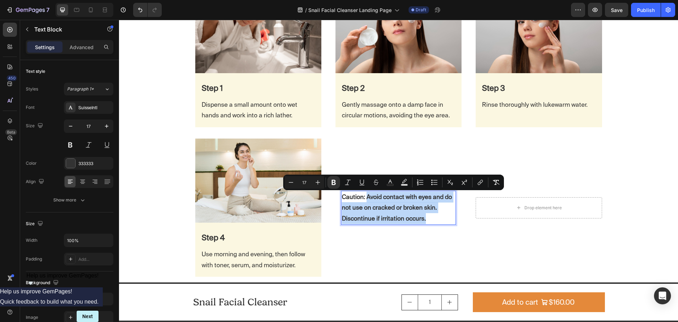
drag, startPoint x: 426, startPoint y: 218, endPoint x: 364, endPoint y: 198, distance: 65.5
click at [364, 198] on p "Caution: Avoid contact with eyes and do not use on cracked or broken skin. Disc…" at bounding box center [398, 207] width 113 height 33
click at [332, 180] on icon "Editor contextual toolbar" at bounding box center [334, 182] width 4 height 5
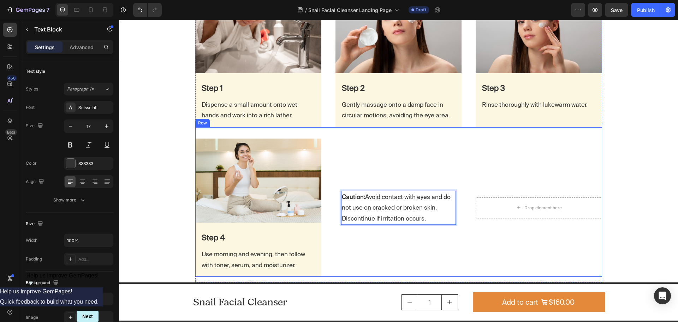
click at [542, 252] on div "Drop element here Row" at bounding box center [539, 207] width 126 height 138
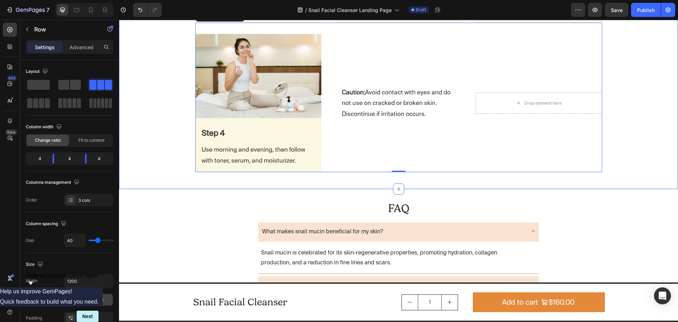
scroll to position [1594, 0]
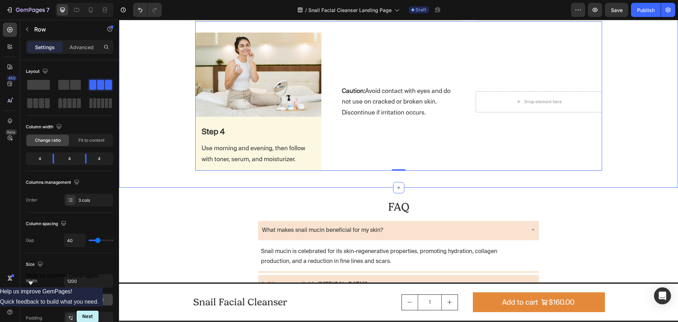
click at [636, 132] on div "How to use it Heading Row Row Image Step 1 Text Block Dispense a small amount o…" at bounding box center [398, 11] width 559 height 330
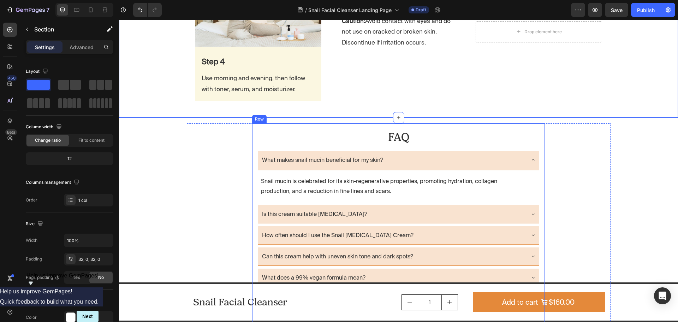
scroll to position [1665, 0]
click at [380, 160] on p "What makes snail mucin beneficial for my skin?" at bounding box center [322, 159] width 121 height 10
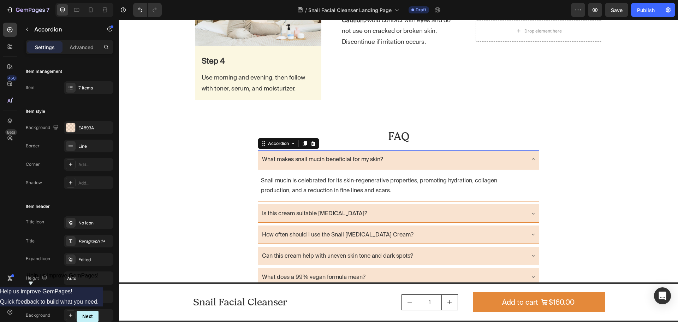
click at [350, 162] on p "What makes snail mucin beneficial for my skin?" at bounding box center [322, 159] width 121 height 10
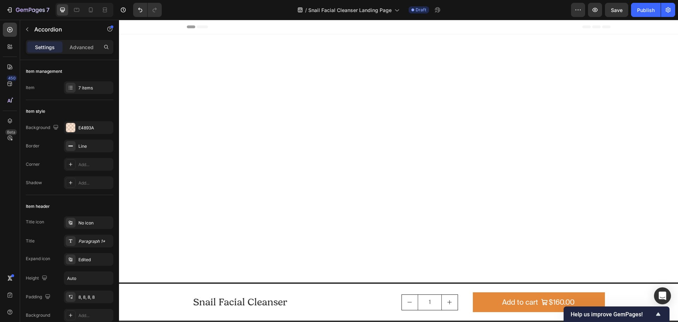
scroll to position [1665, 0]
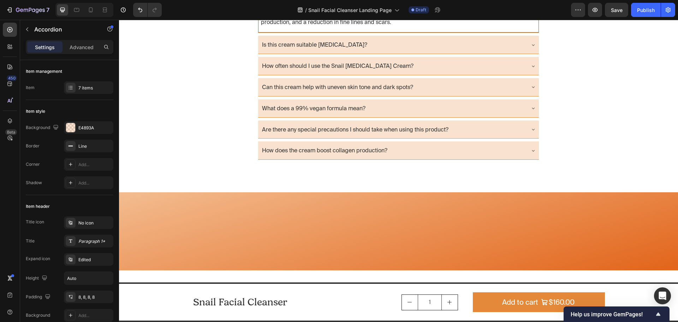
click at [335, 27] on p "Snail mucin is celebrated for its skin-regenerative properties, promoting hydra…" at bounding box center [391, 17] width 261 height 20
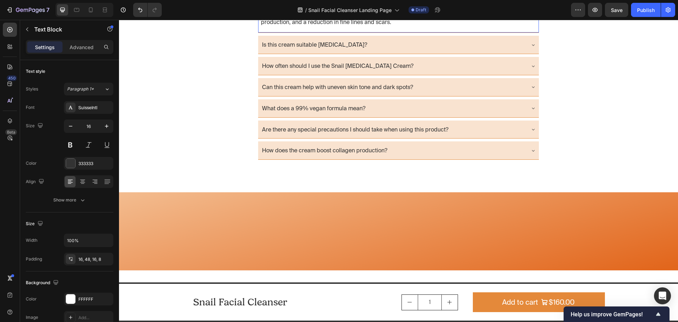
click at [338, 27] on p "Snail mucin is celebrated for its skin-regenerative properties, promoting hydra…" at bounding box center [391, 17] width 261 height 20
click at [313, 50] on p "Is this cream suitable [MEDICAL_DATA]?" at bounding box center [314, 45] width 105 height 10
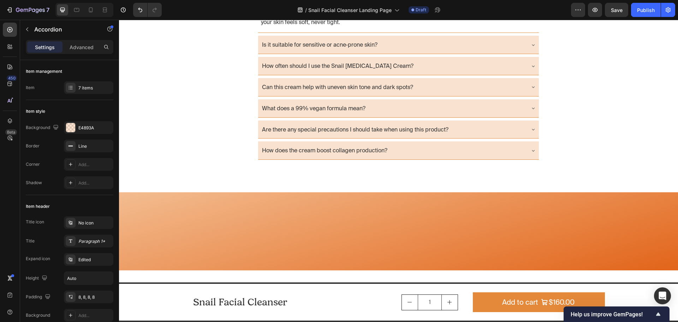
click at [418, 51] on div "Is it suitable for sensitive or acne‑prone skin?" at bounding box center [393, 45] width 264 height 12
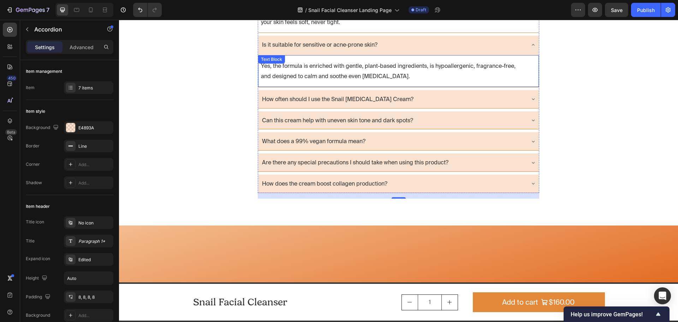
click at [303, 81] on p "Yes, the formula is enriched with gentle, plant-based ingredients, is hypoaller…" at bounding box center [391, 71] width 261 height 20
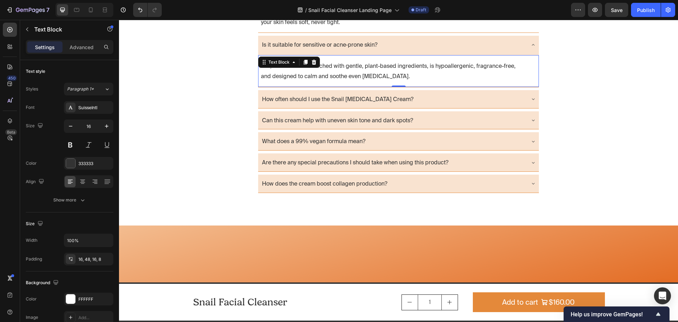
click at [315, 81] on p "Yes, the formula is enriched with gentle, plant-based ingredients, is hypoaller…" at bounding box center [391, 71] width 261 height 20
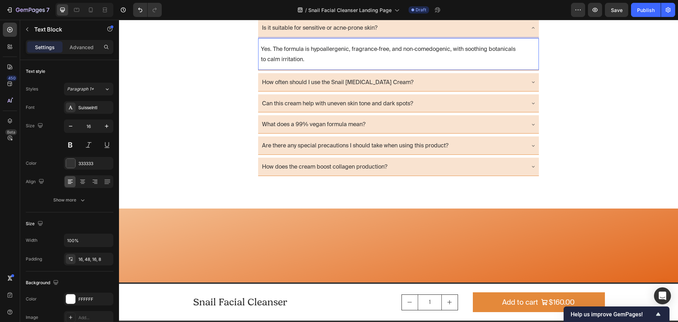
scroll to position [1700, 0]
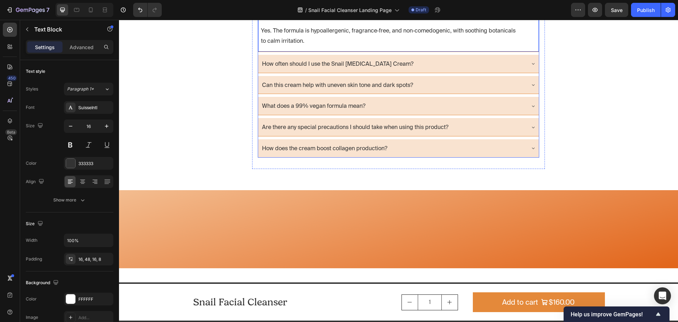
click at [359, 69] on p "How often should I use the Snail [MEDICAL_DATA] Cream?" at bounding box center [338, 64] width 152 height 10
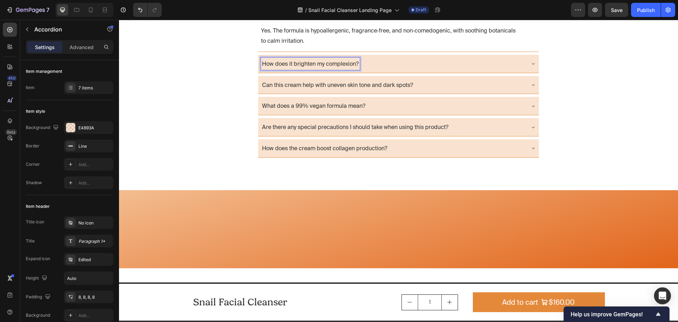
click at [437, 70] on div "How does it brighten my complexion?" at bounding box center [393, 64] width 264 height 12
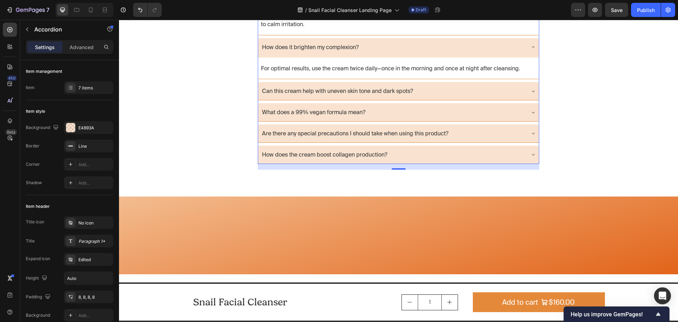
scroll to position [1736, 0]
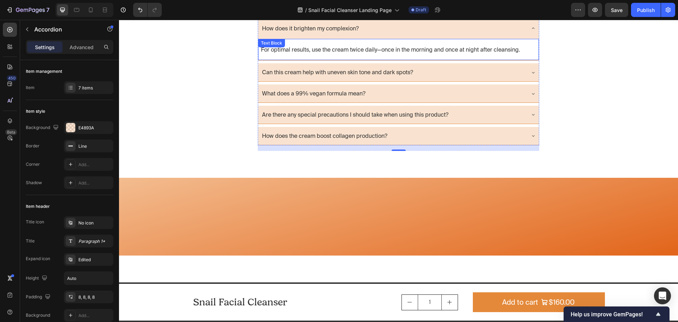
click at [344, 55] on p "For optimal results, use the cream twice daily—once in the morning and once at …" at bounding box center [391, 50] width 261 height 10
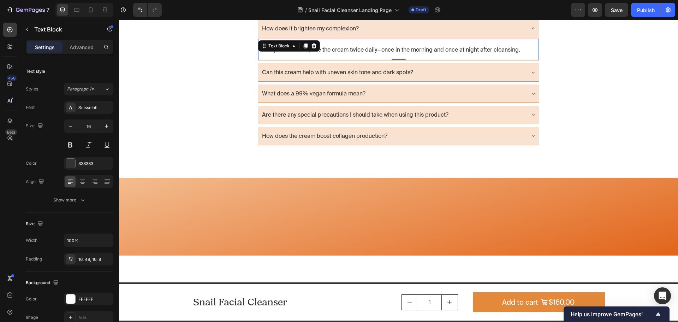
click at [335, 55] on p "For optimal results, use the cream twice daily—once in the morning and once at …" at bounding box center [391, 50] width 261 height 10
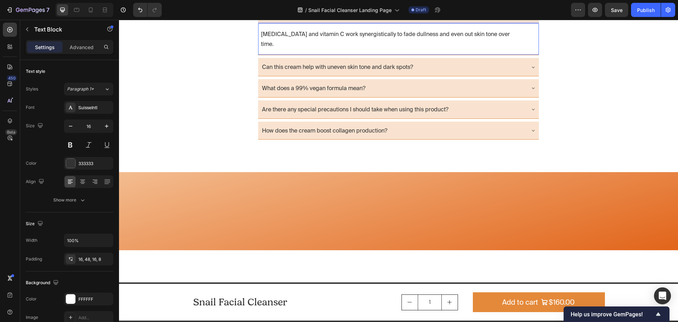
scroll to position [1771, 0]
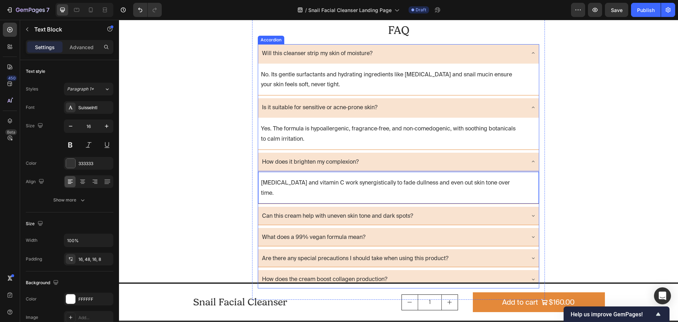
click at [385, 211] on p "Can this cream help with uneven skin tone and dark spots?" at bounding box center [337, 216] width 151 height 10
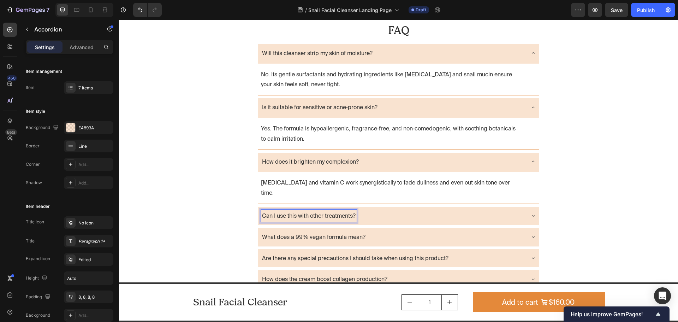
click at [458, 210] on div "Can I use this with other treatments?" at bounding box center [393, 216] width 264 height 12
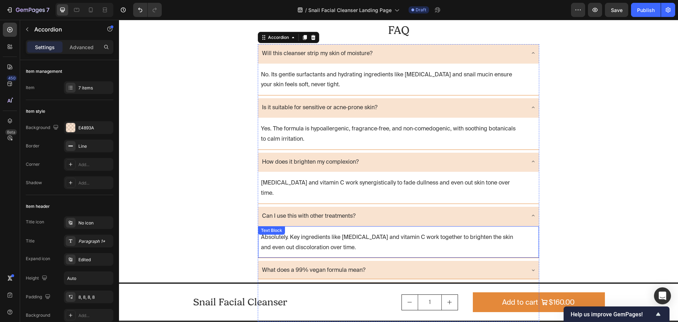
click at [304, 232] on p "Absolutely. Key ingredients like niacinamide and vitamin C work together to bri…" at bounding box center [391, 242] width 261 height 20
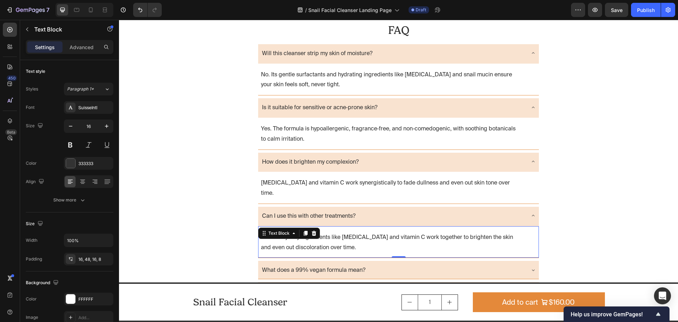
click at [338, 232] on p "Absolutely. Key ingredients like niacinamide and vitamin C work together to bri…" at bounding box center [391, 242] width 261 height 20
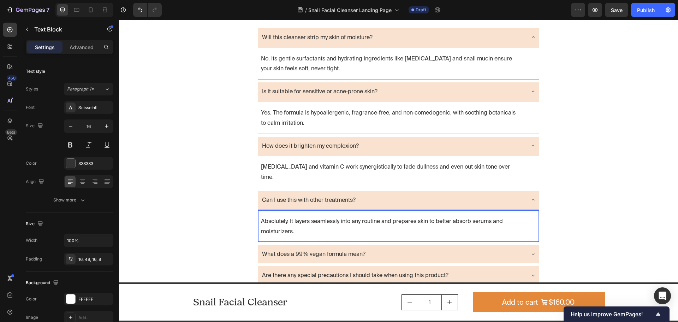
scroll to position [1806, 0]
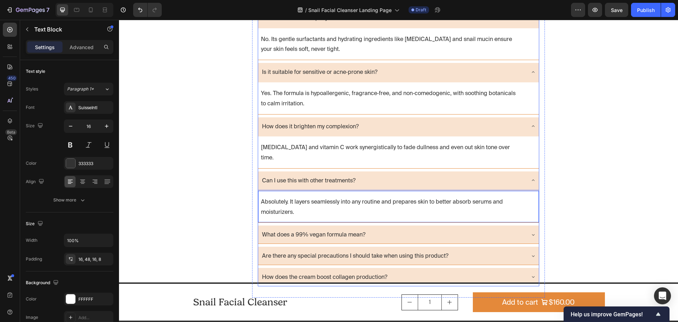
click at [352, 229] on p "What does a 99% vegan formula mean?" at bounding box center [314, 234] width 104 height 10
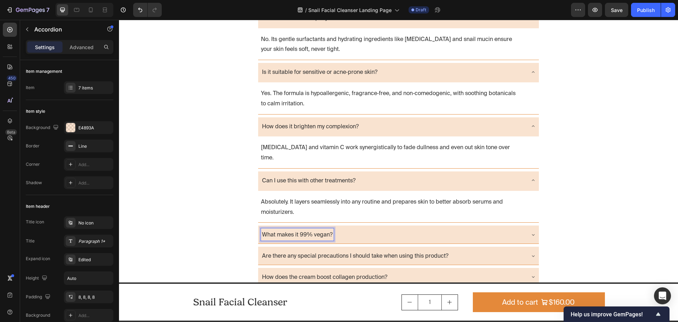
click at [388, 228] on div "What makes it 99% vegan?" at bounding box center [393, 234] width 264 height 12
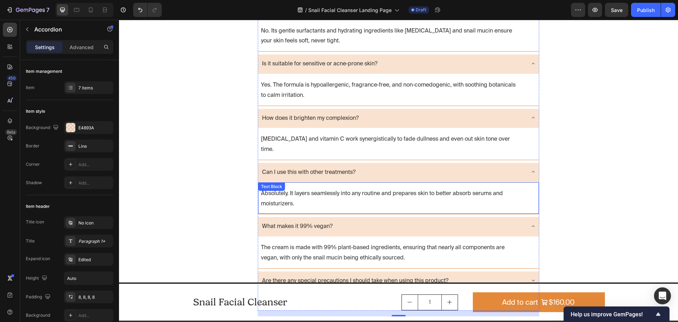
scroll to position [1877, 0]
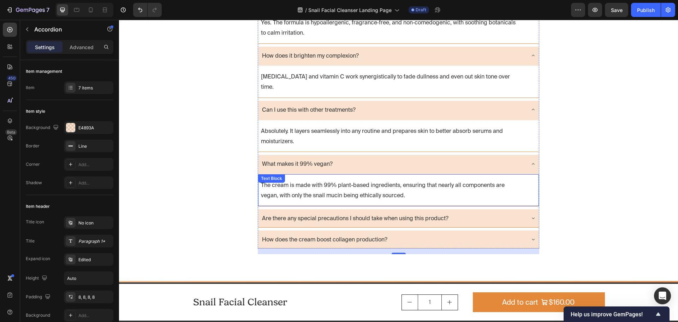
click at [335, 180] on p "The cream is made with 99% plant-based ingredients, ensuring that nearly all co…" at bounding box center [391, 190] width 261 height 20
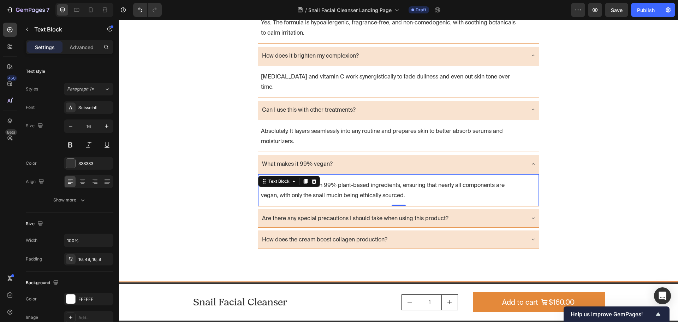
click at [386, 180] on p "The cream is made with 99% plant-based ingredients, ensuring that nearly all co…" at bounding box center [391, 190] width 261 height 20
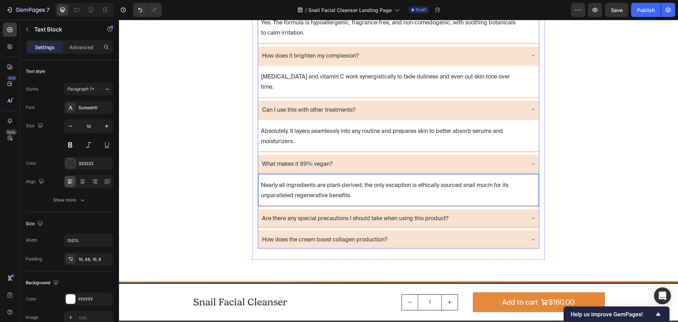
click at [398, 213] on p "Are there any special precautions I should take when using this product?" at bounding box center [355, 218] width 187 height 10
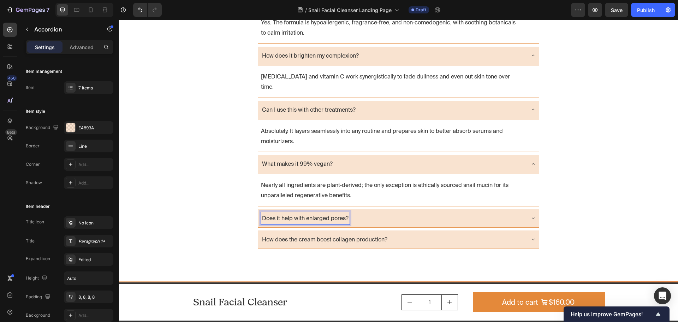
click at [459, 212] on div "Does it help with enlarged pores?" at bounding box center [393, 218] width 264 height 12
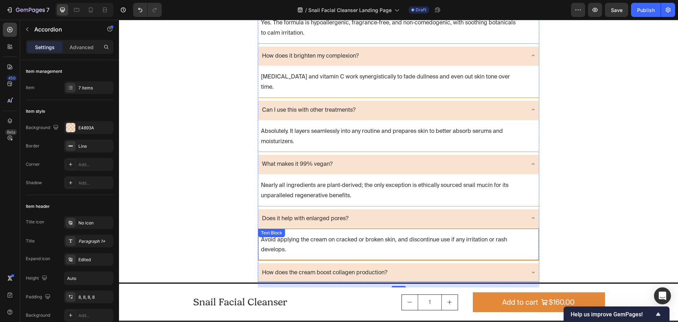
click at [284, 237] on p "Avoid applying the cream on cracked or broken skin, and discontinue use if any …" at bounding box center [391, 244] width 261 height 20
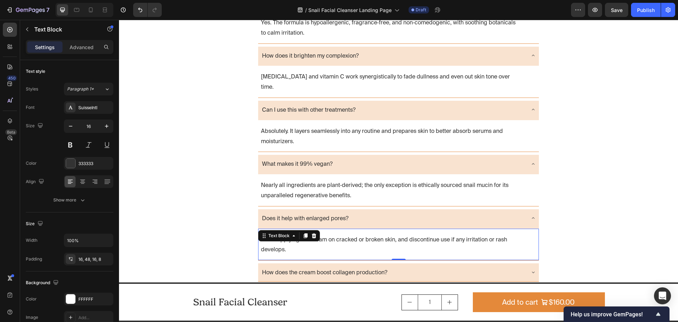
click at [296, 238] on p "Avoid applying the cream on cracked or broken skin, and discontinue use if any …" at bounding box center [391, 244] width 261 height 20
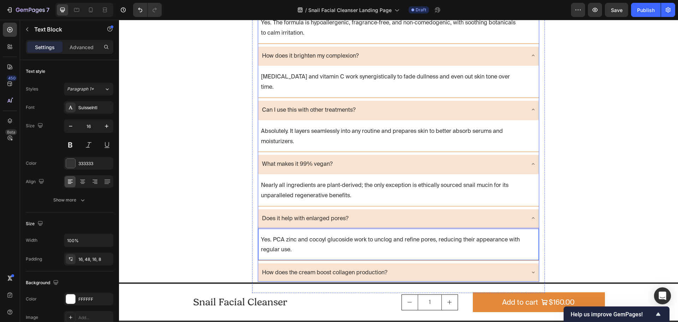
click at [343, 267] on p "How does the cream boost collagen production?" at bounding box center [324, 272] width 125 height 10
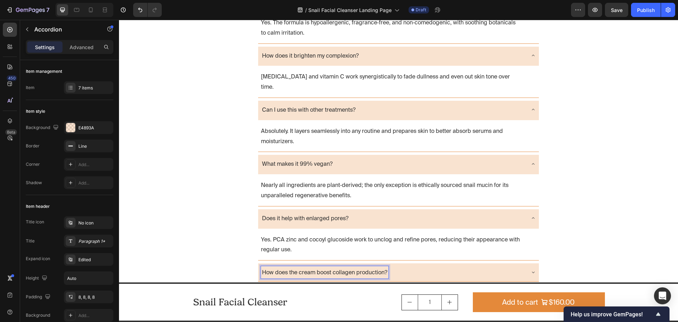
click at [335, 267] on p "How does the cream boost collagen production?" at bounding box center [324, 272] width 125 height 10
click at [412, 266] on div "How often should I use the cleanser?" at bounding box center [393, 272] width 264 height 12
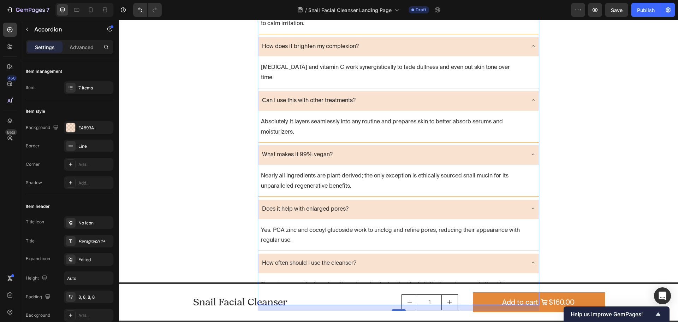
scroll to position [1948, 0]
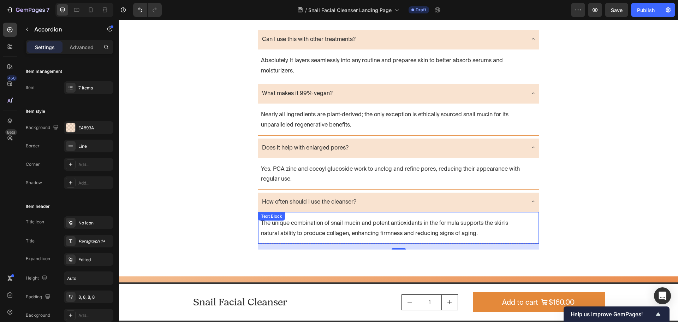
click at [342, 222] on p "The unique combination of snail mucin and potent antioxidants in the formula su…" at bounding box center [391, 228] width 261 height 20
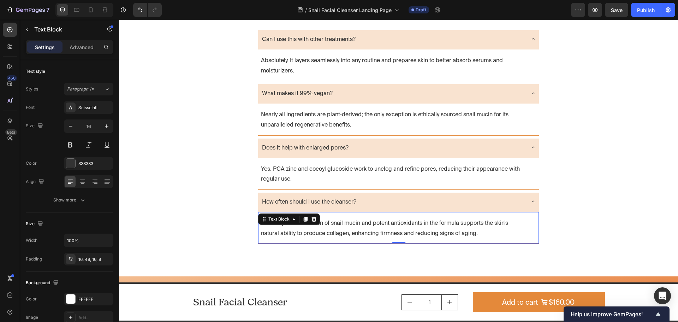
click at [303, 219] on p "The unique combination of snail mucin and potent antioxidants in the formula su…" at bounding box center [391, 228] width 261 height 20
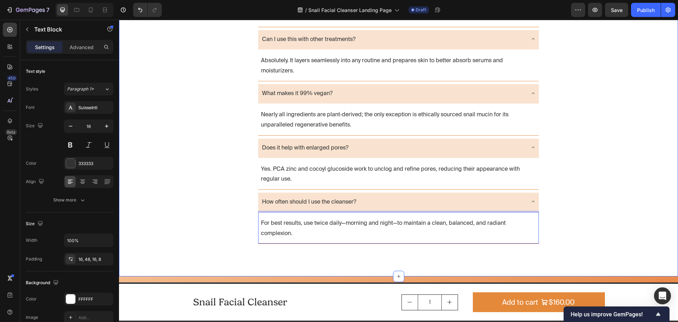
click at [612, 187] on div "FAQ Heading Will this cleanser strip my skin of moisture? No. Its gentle surfac…" at bounding box center [398, 47] width 559 height 415
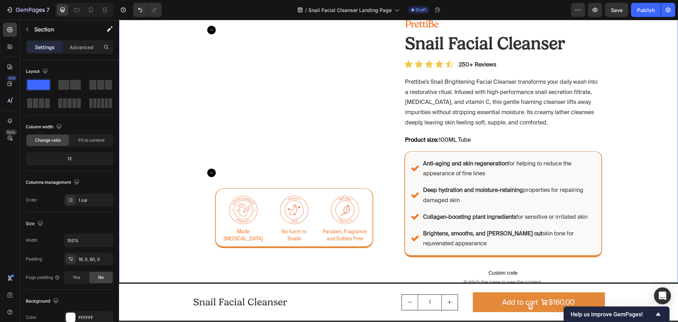
scroll to position [0, 0]
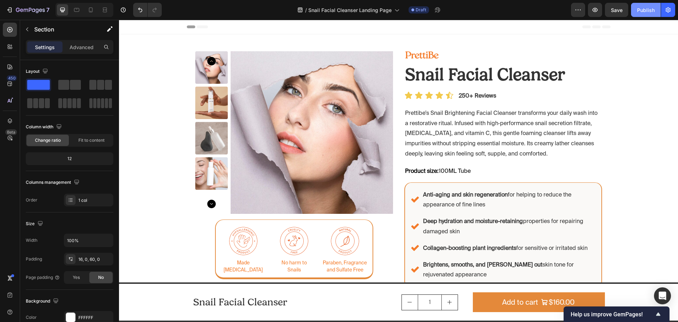
click at [644, 13] on div "Publish" at bounding box center [646, 9] width 18 height 7
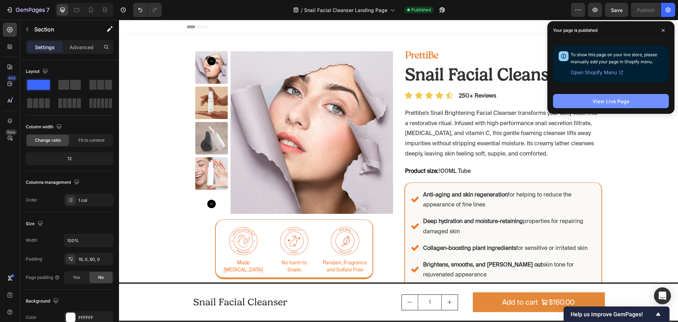
click at [614, 96] on button "View Live Page" at bounding box center [611, 101] width 116 height 14
